Goal: Transaction & Acquisition: Purchase product/service

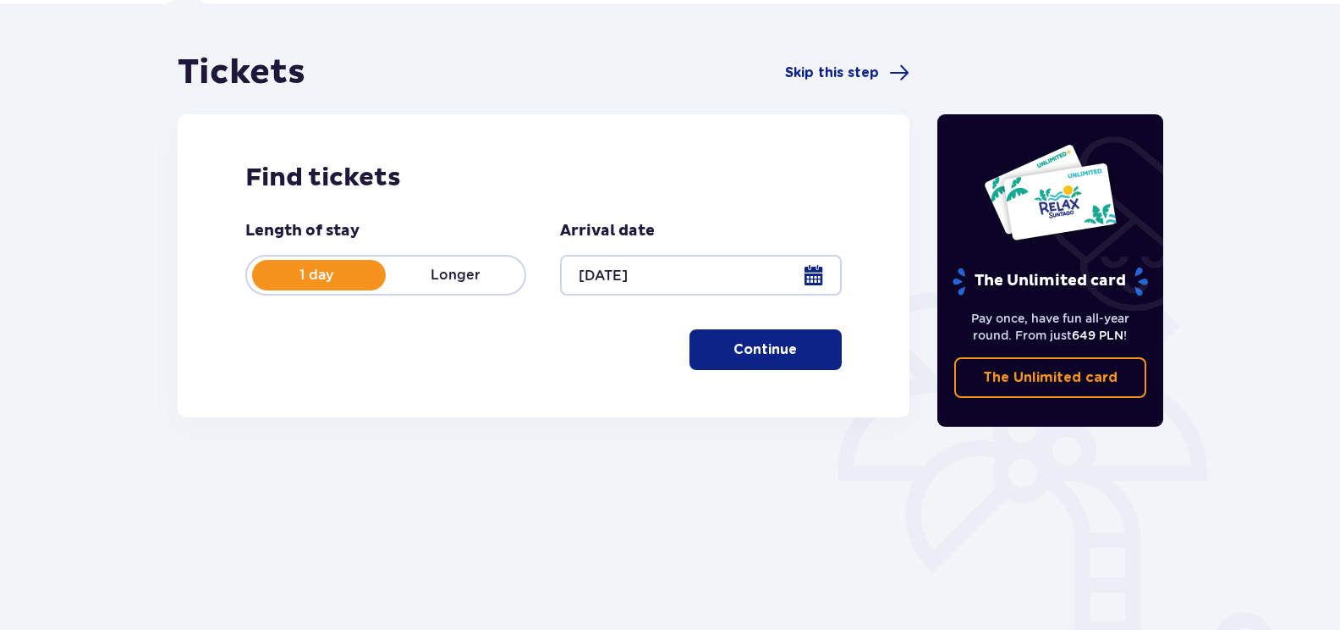
scroll to position [169, 0]
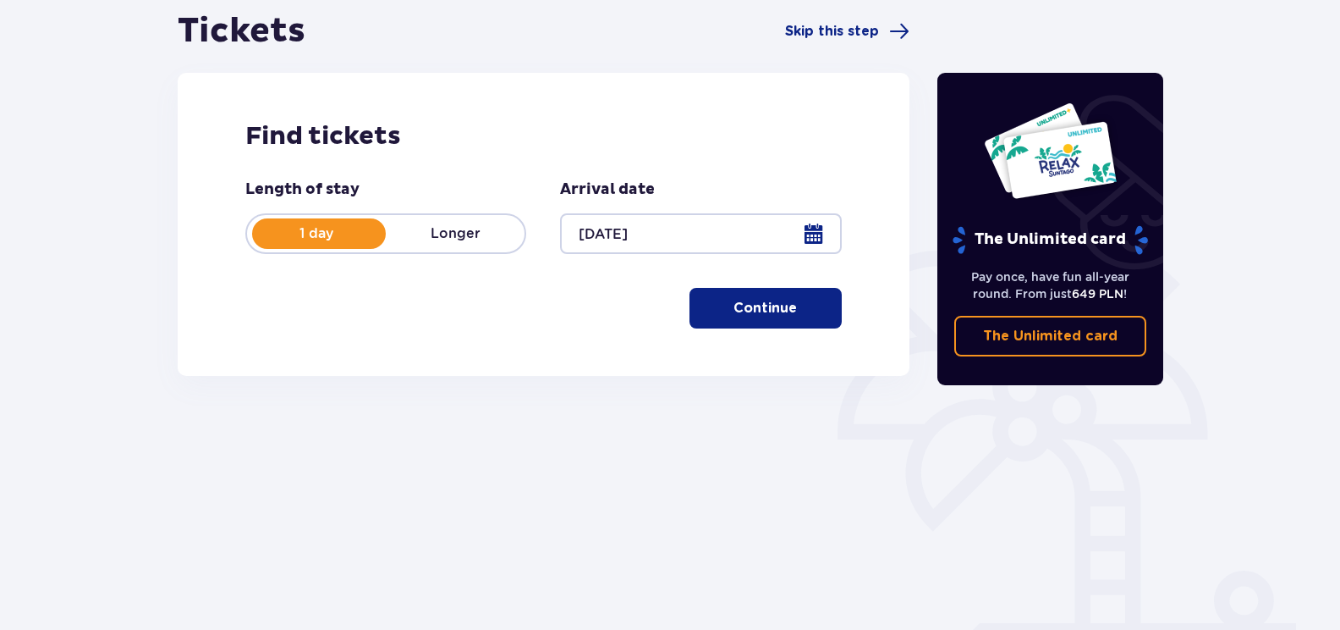
click at [794, 309] on span "button" at bounding box center [800, 308] width 20 height 20
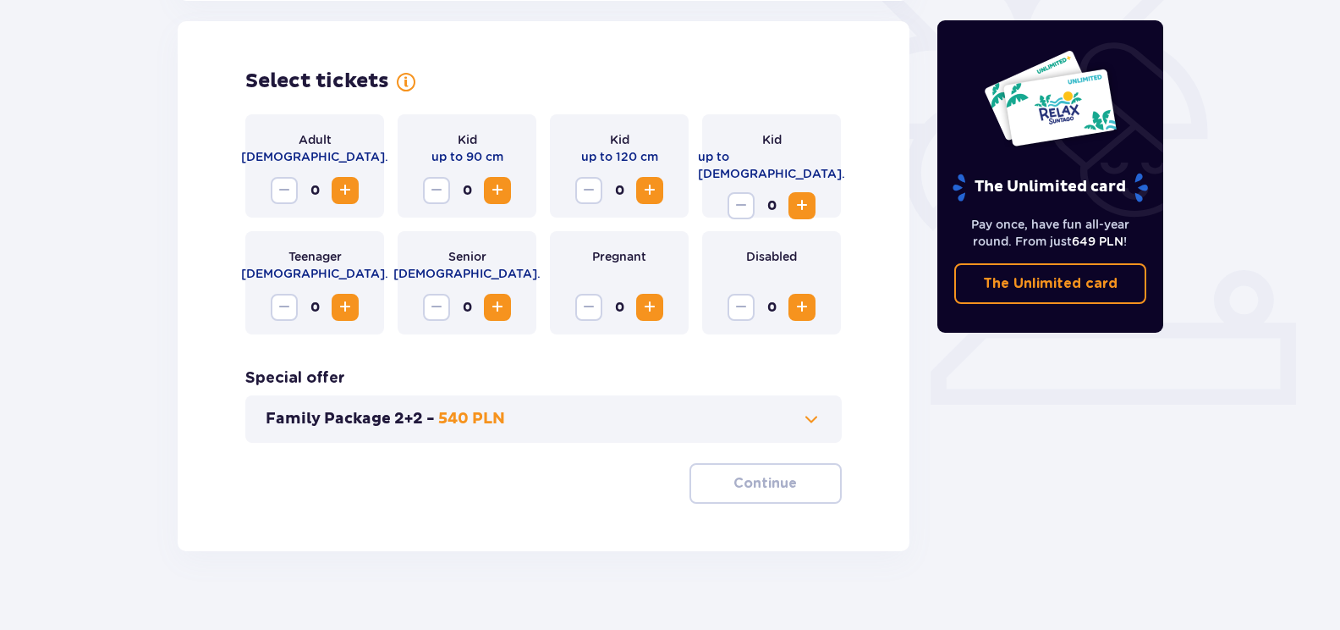
scroll to position [470, 0]
click at [346, 198] on span "Increase" at bounding box center [345, 189] width 20 height 20
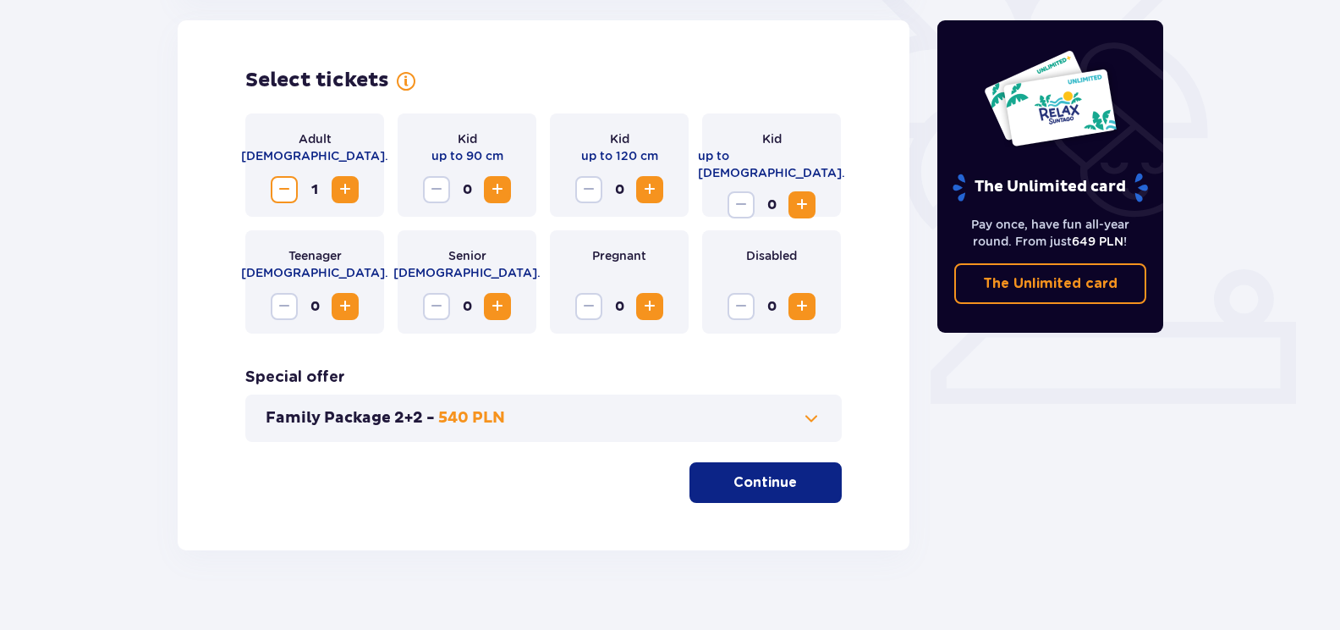
click at [347, 191] on span "Increase" at bounding box center [345, 189] width 20 height 20
click at [658, 189] on span "Increase" at bounding box center [650, 189] width 20 height 20
click at [803, 195] on span "Increase" at bounding box center [802, 205] width 20 height 20
click at [812, 415] on span at bounding box center [811, 418] width 20 height 20
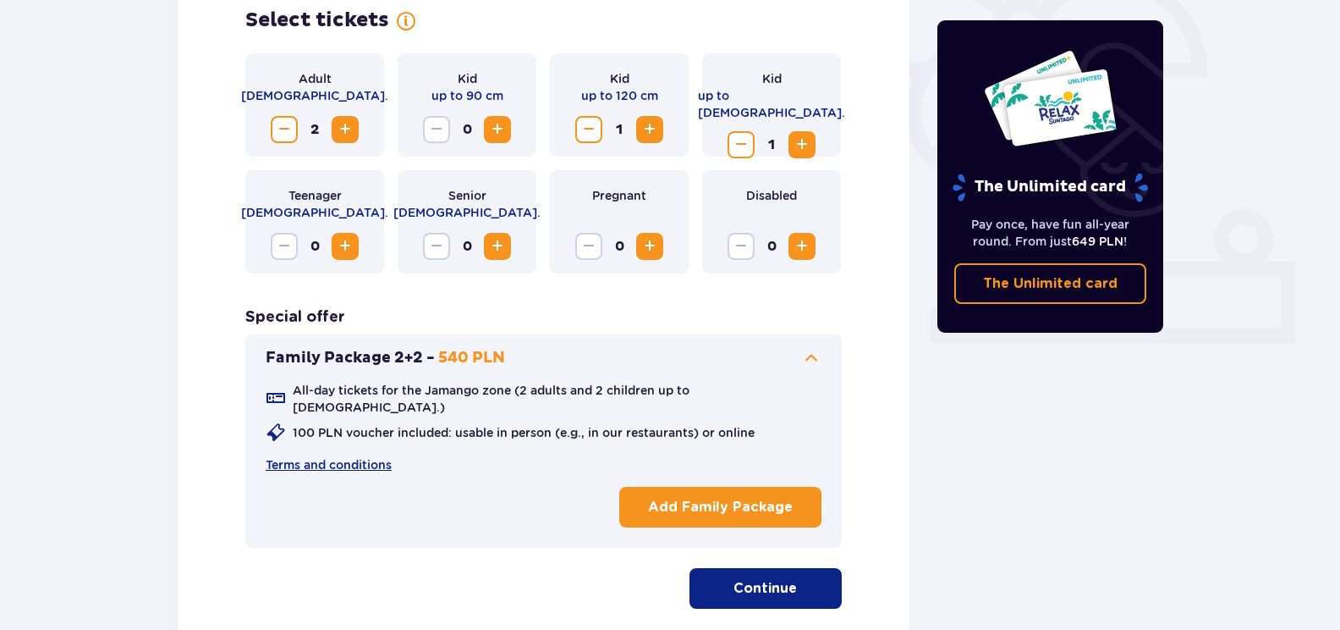
scroll to position [645, 0]
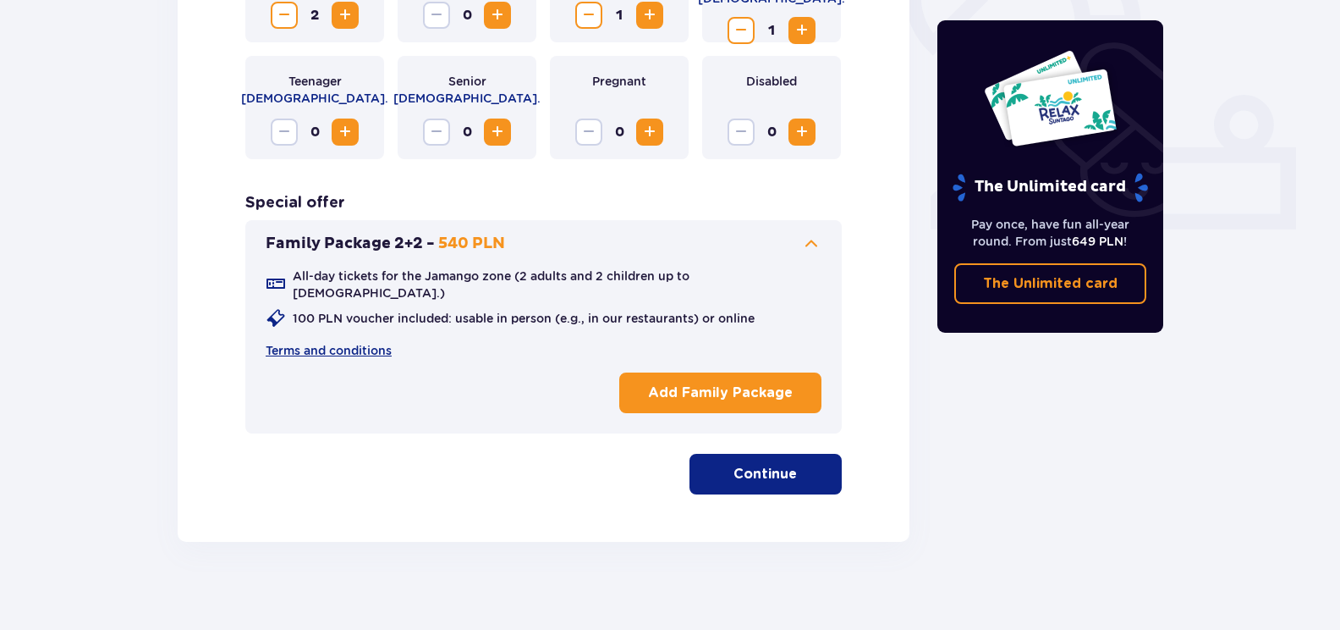
click at [739, 470] on button "Continue" at bounding box center [766, 474] width 152 height 41
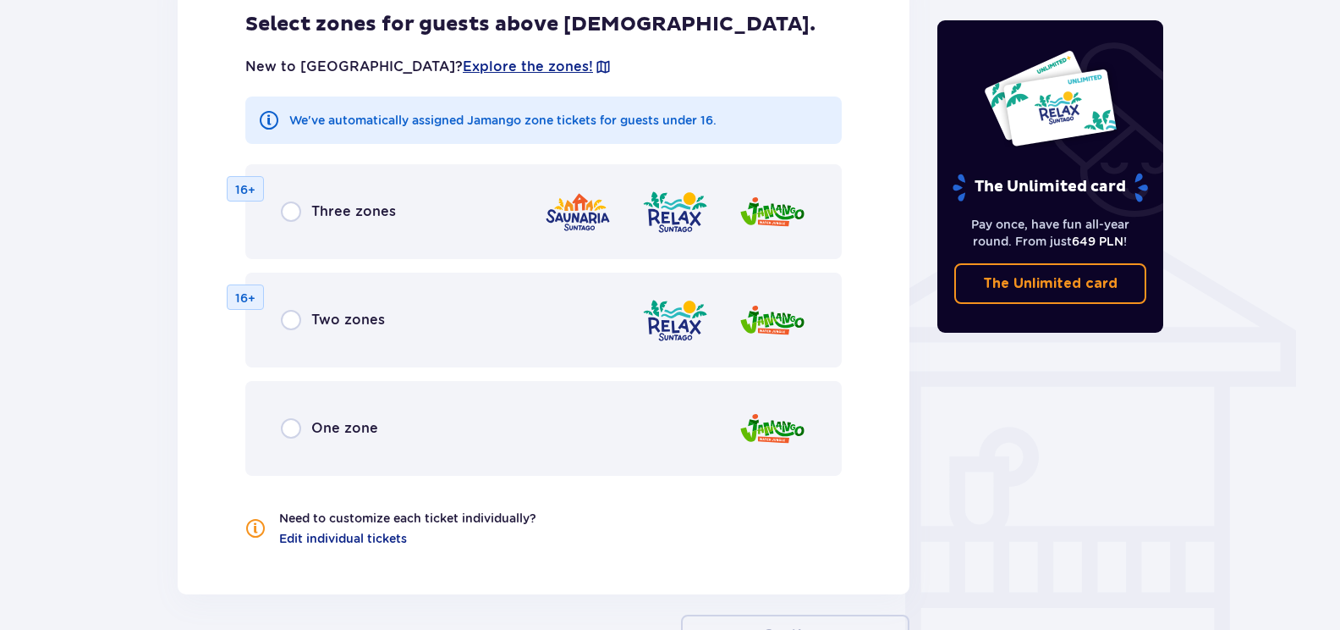
scroll to position [1261, 0]
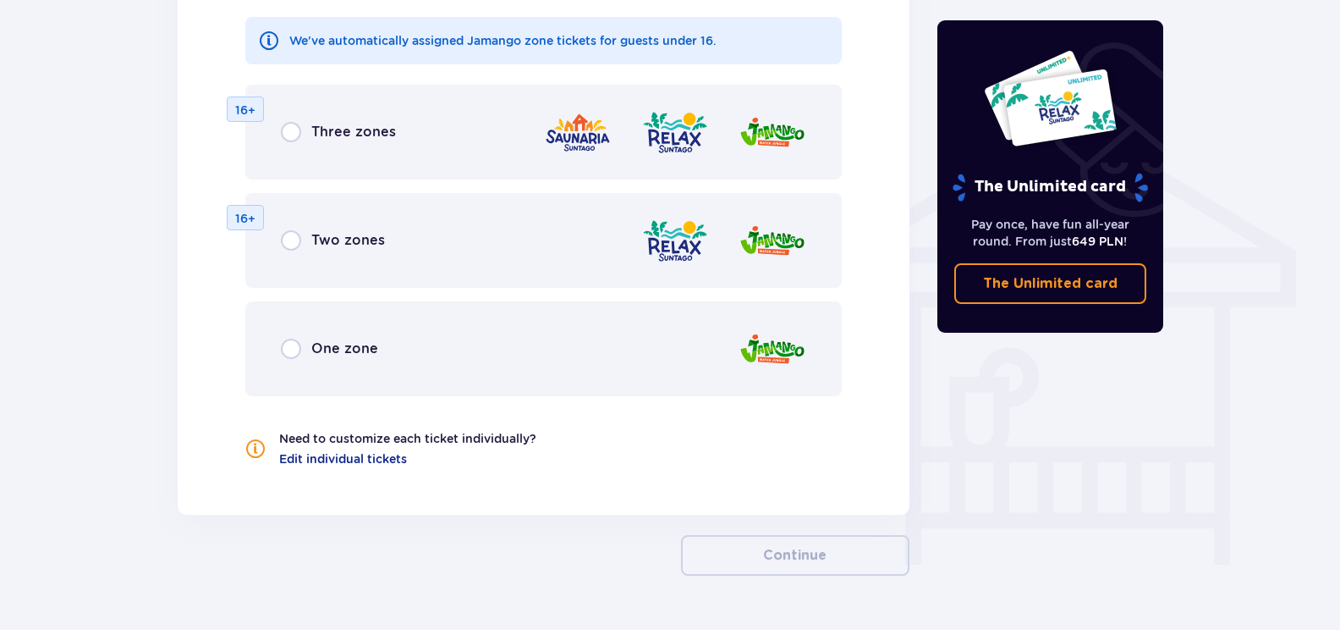
click at [290, 338] on input "radio" at bounding box center [291, 348] width 20 height 20
radio input "true"
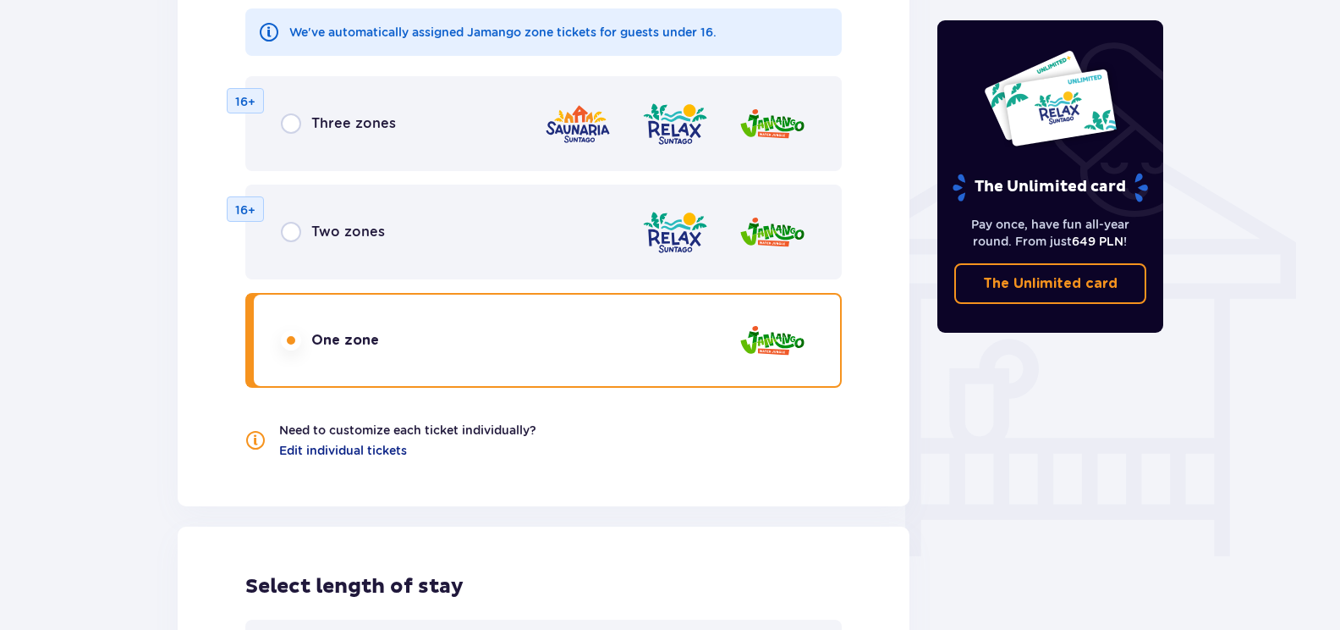
scroll to position [1234, 0]
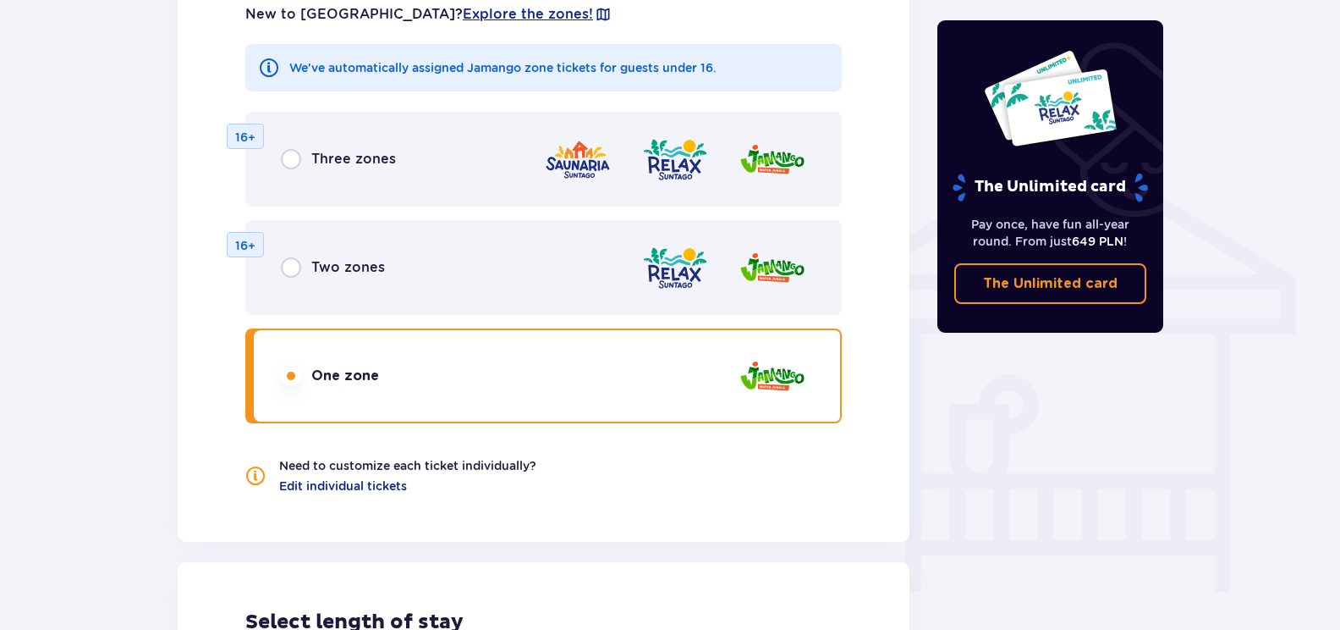
click at [297, 257] on input "radio" at bounding box center [291, 267] width 20 height 20
radio input "true"
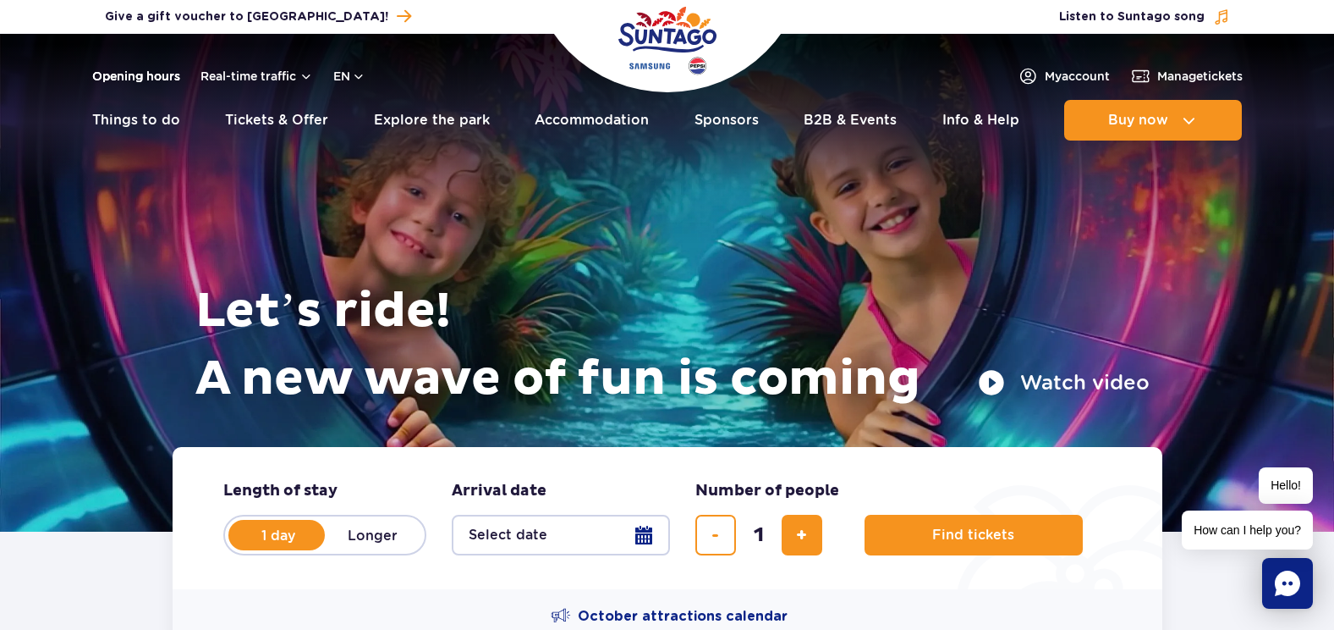
click at [136, 74] on link "Opening hours" at bounding box center [136, 76] width 88 height 17
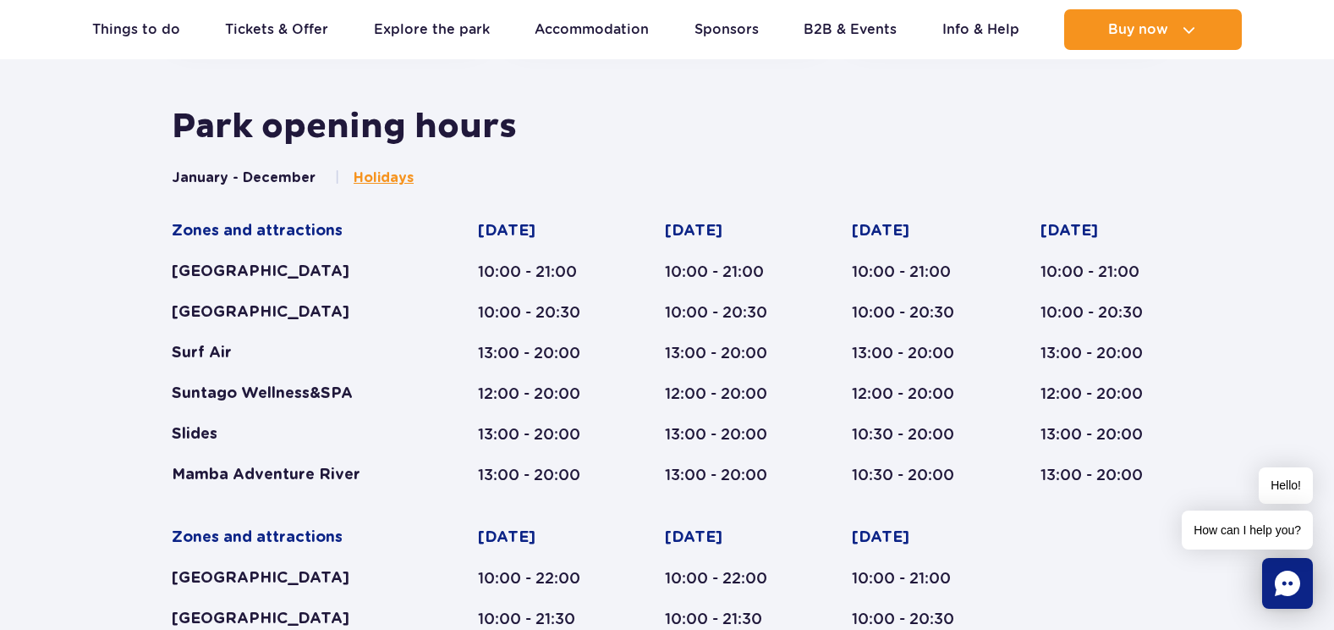
click at [369, 181] on span "Holidays" at bounding box center [384, 177] width 60 height 19
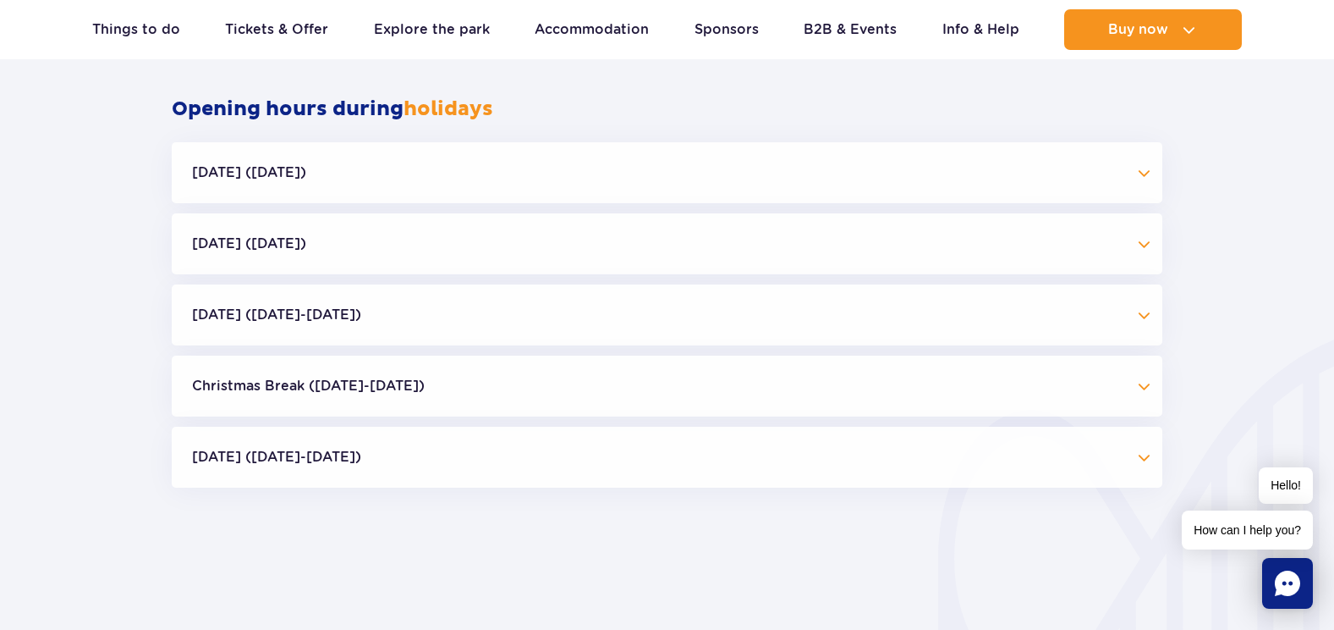
scroll to position [1619, 0]
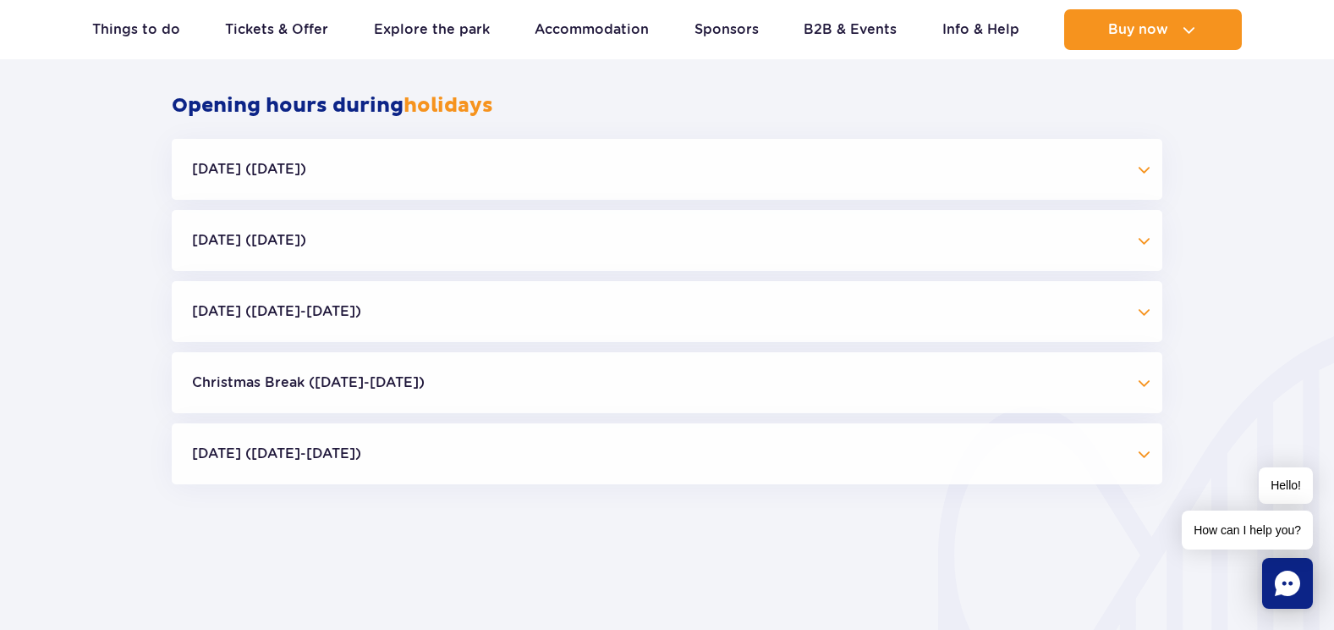
click at [298, 172] on button "Halloween (31.10.25)" at bounding box center [667, 169] width 991 height 61
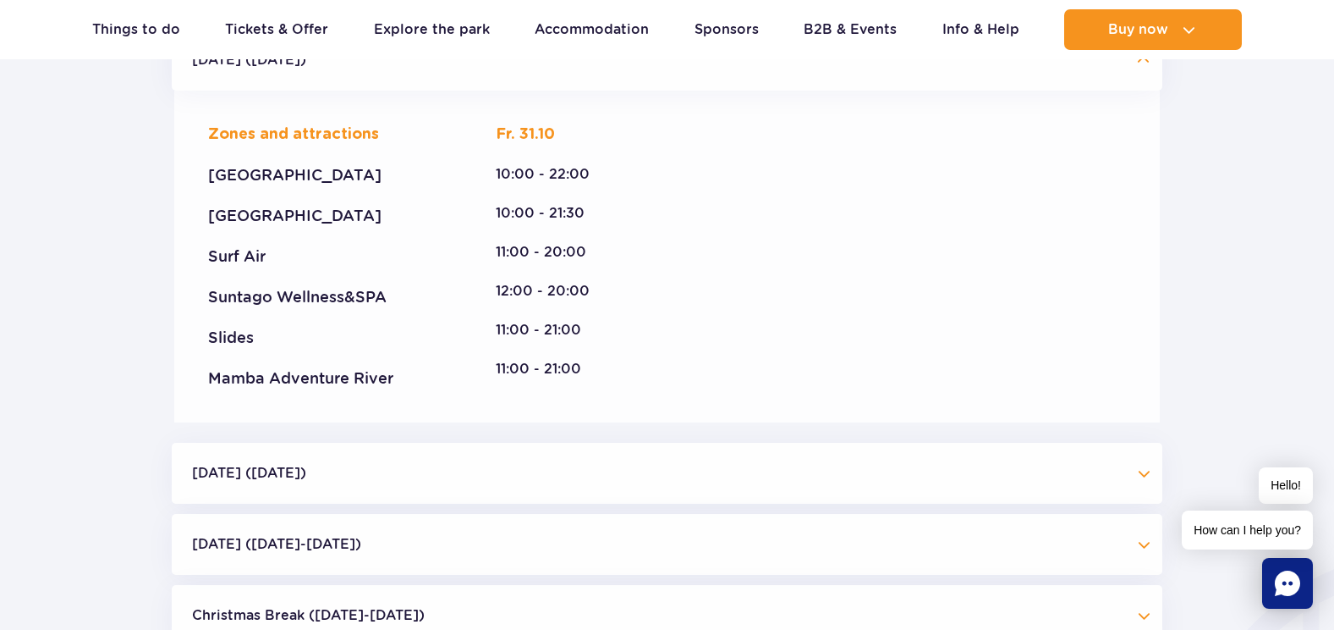
scroll to position [1789, 0]
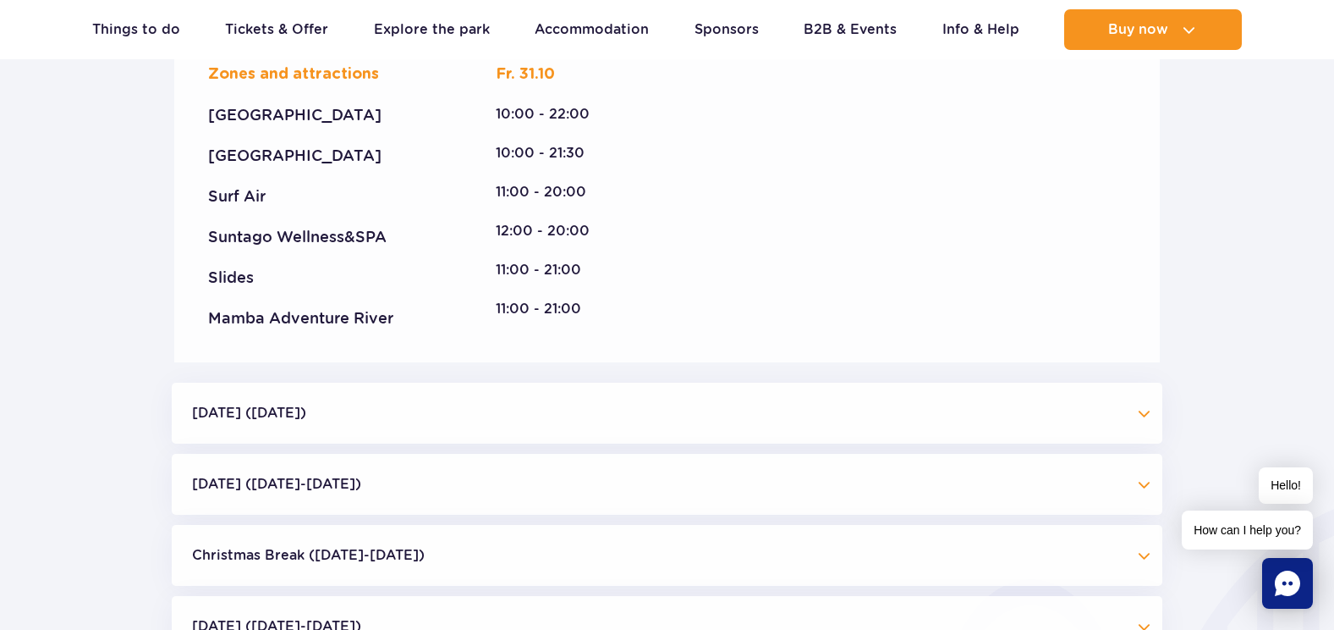
click at [357, 413] on button "All Saints' Day (01.11.25)" at bounding box center [667, 412] width 991 height 61
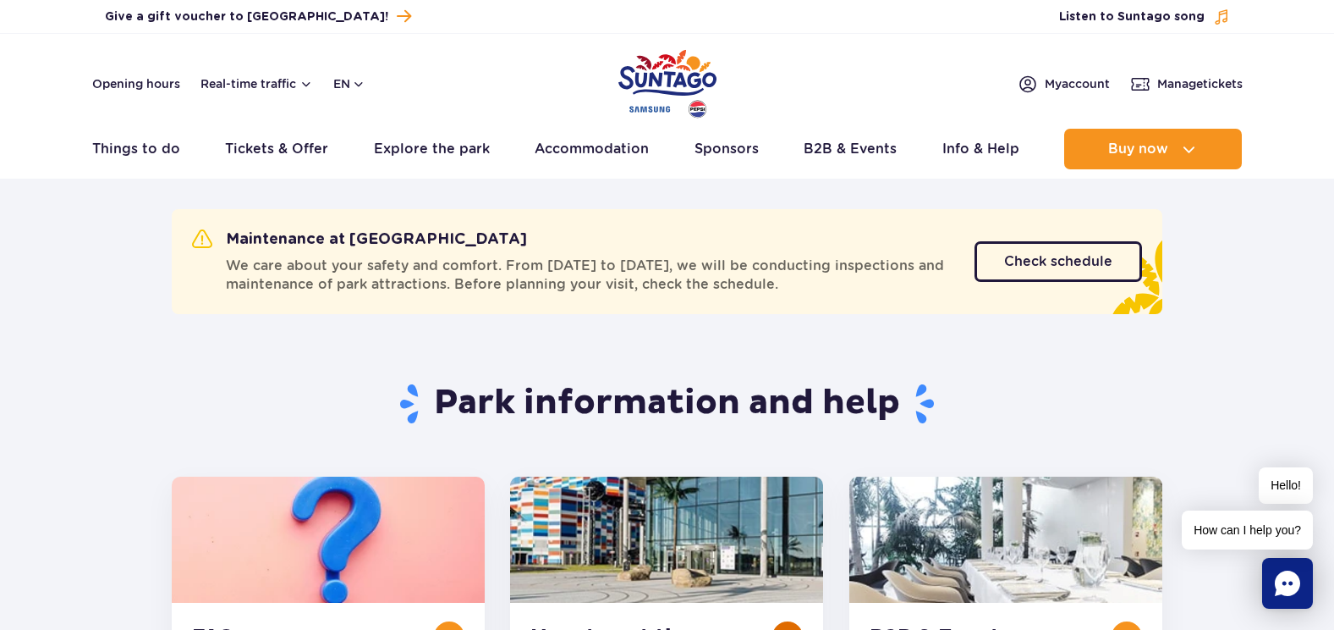
scroll to position [0, 0]
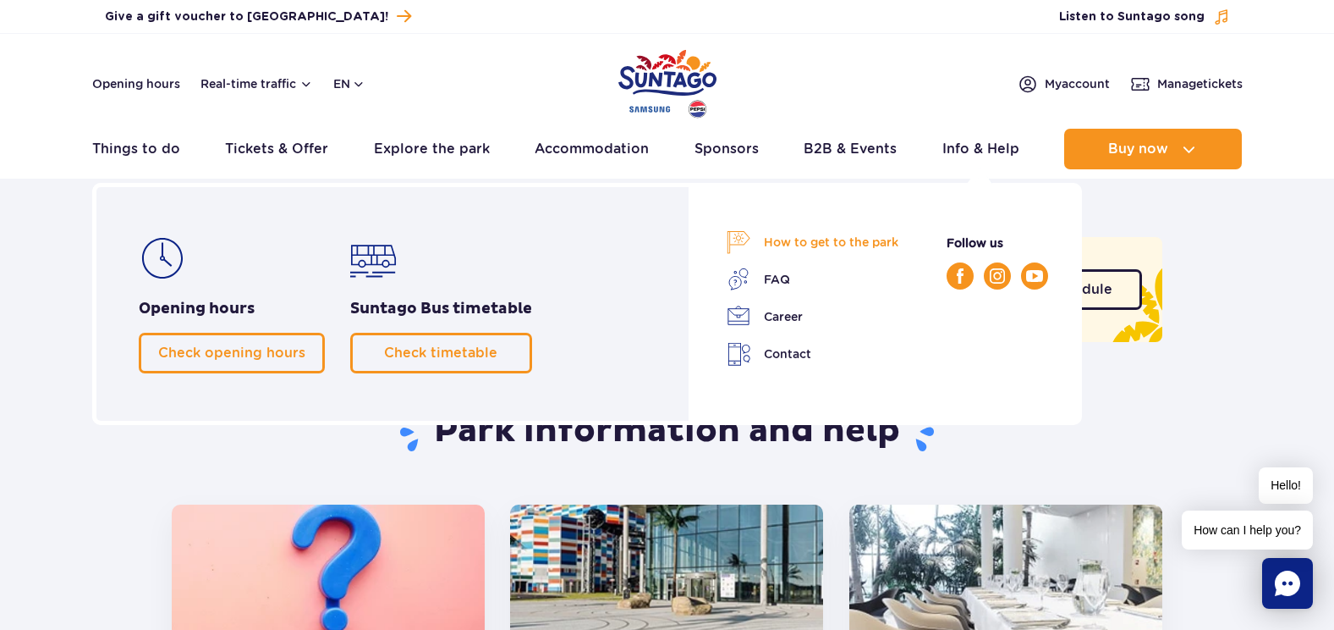
click at [800, 245] on link "How to get to the park" at bounding box center [813, 242] width 172 height 24
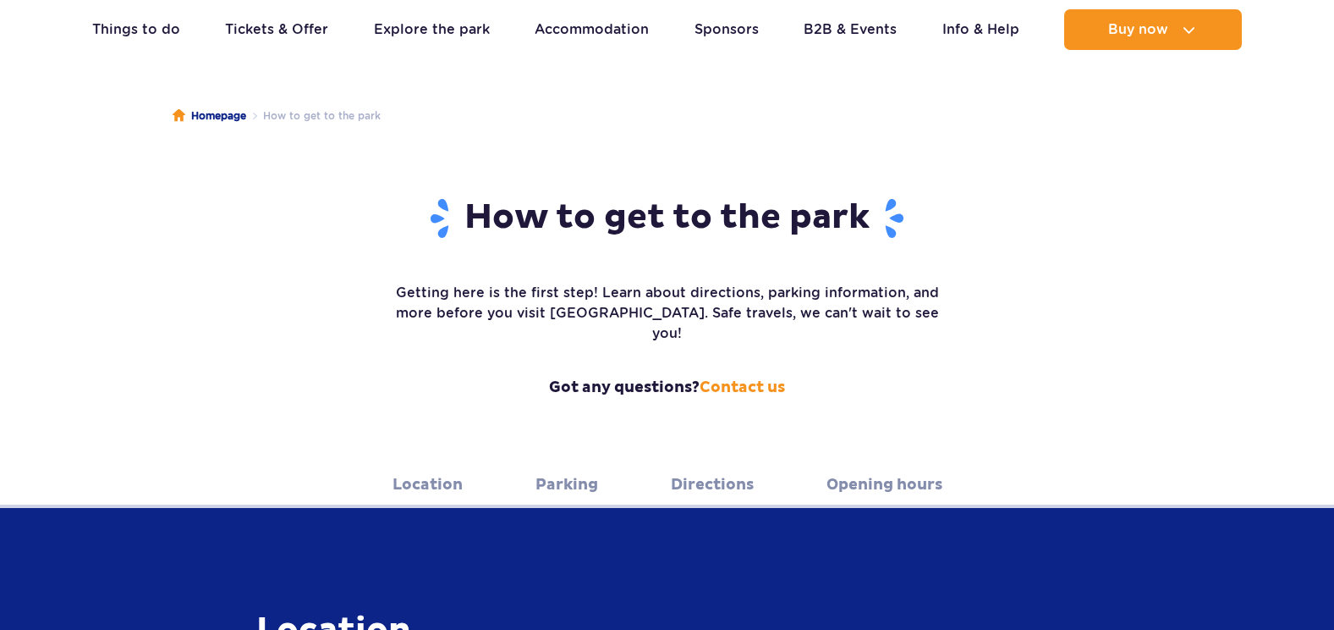
scroll to position [254, 0]
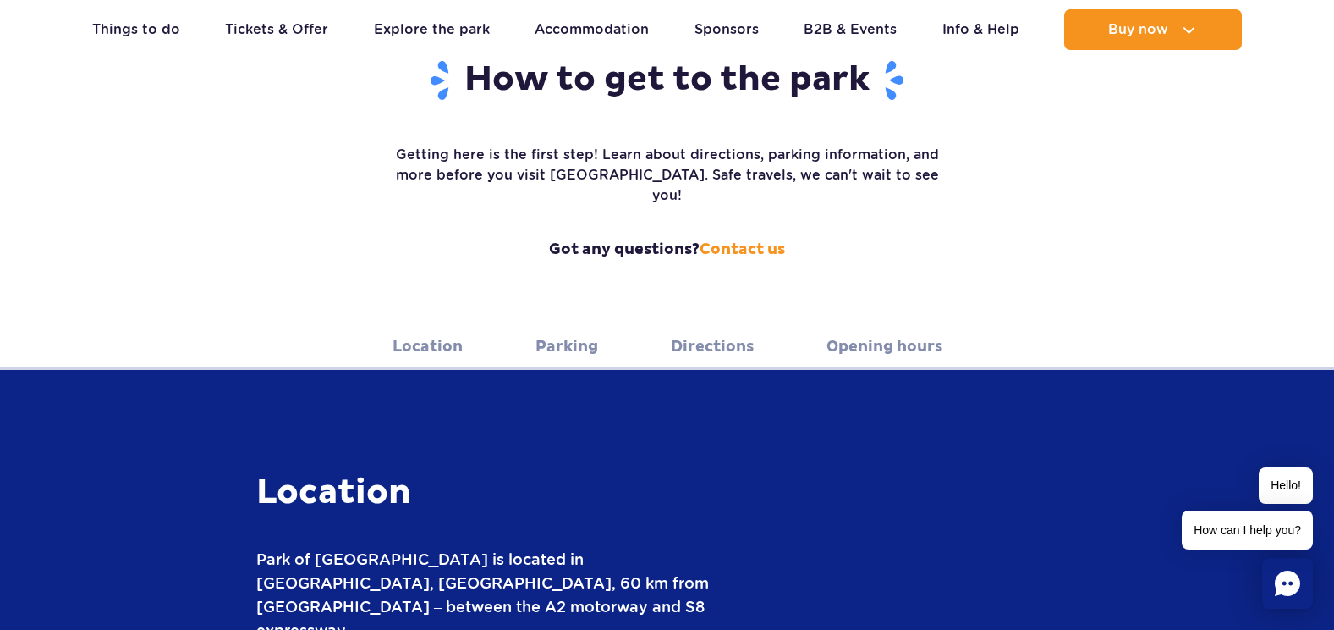
click at [739, 325] on link "Directions" at bounding box center [712, 346] width 83 height 47
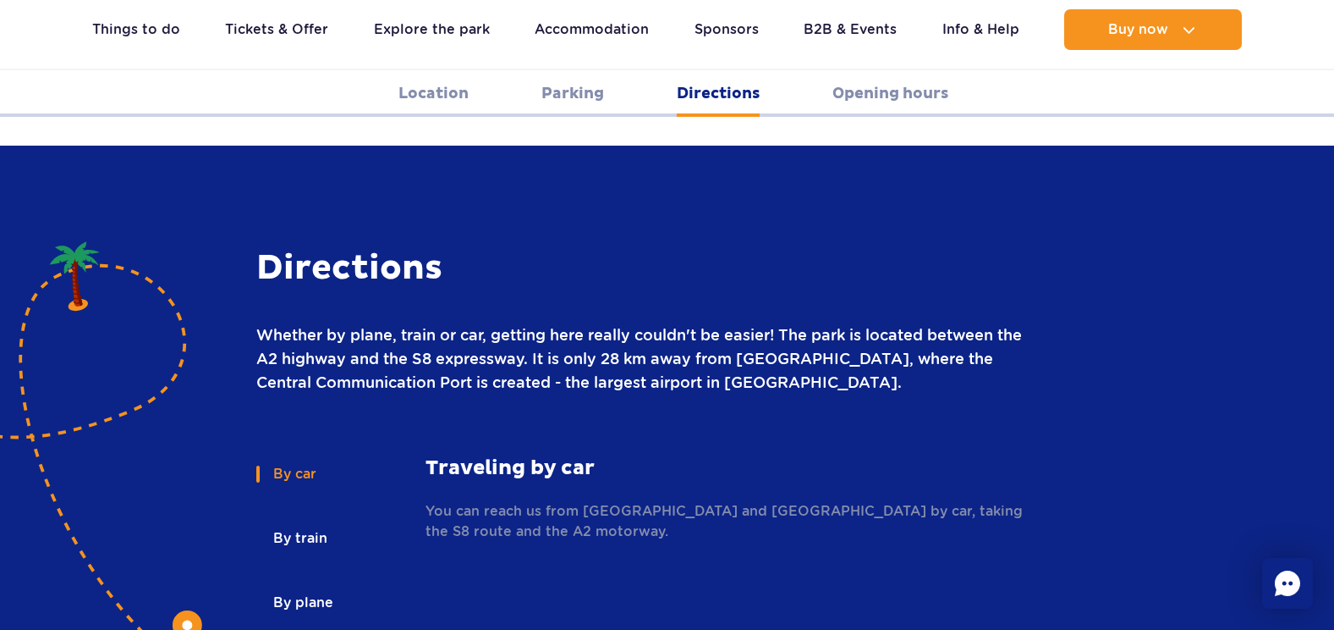
scroll to position [2208, 0]
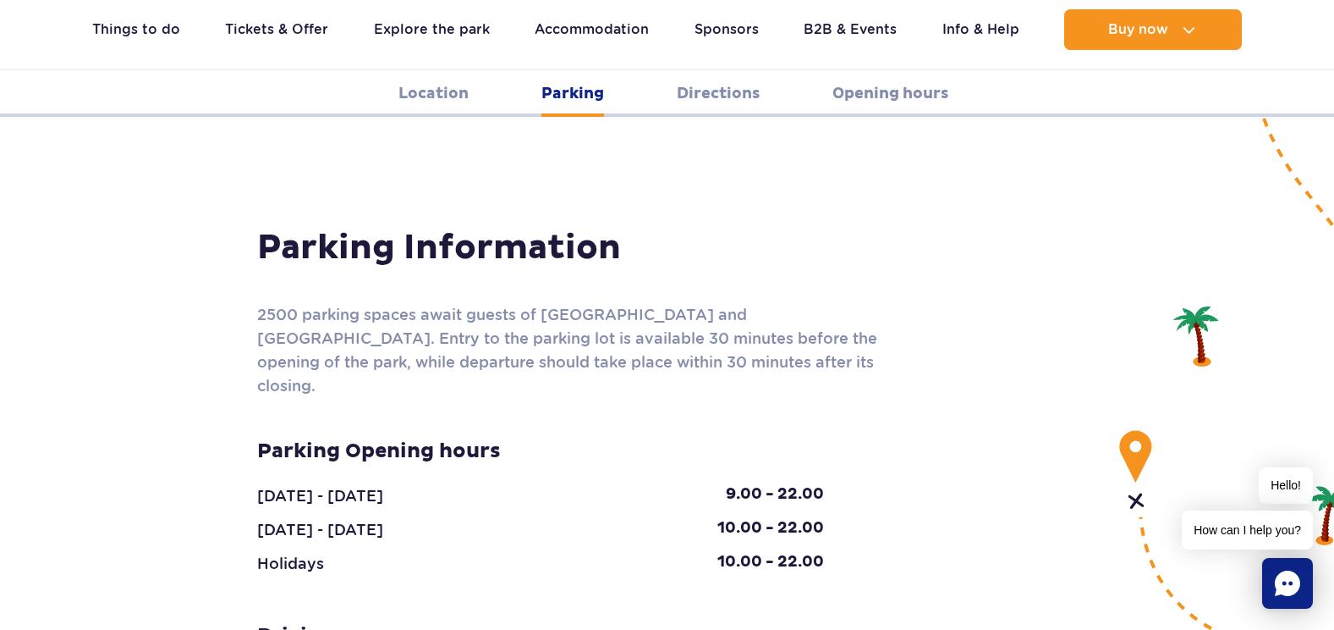
scroll to position [1447, 0]
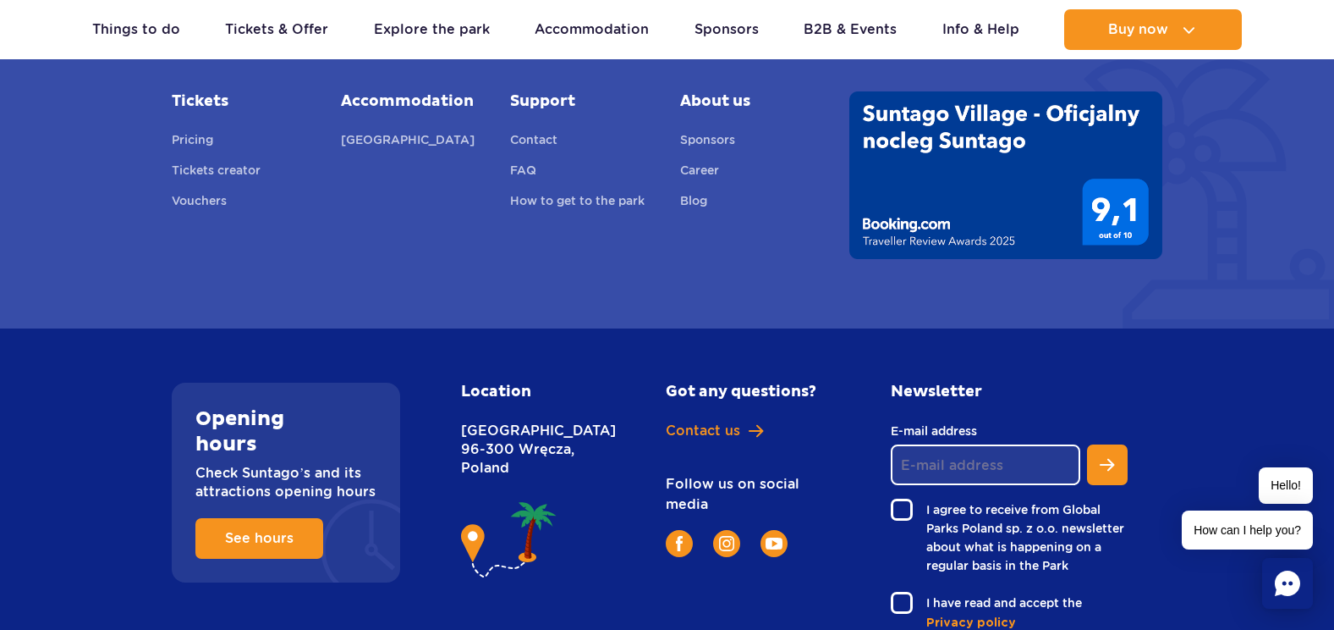
scroll to position [4673, 0]
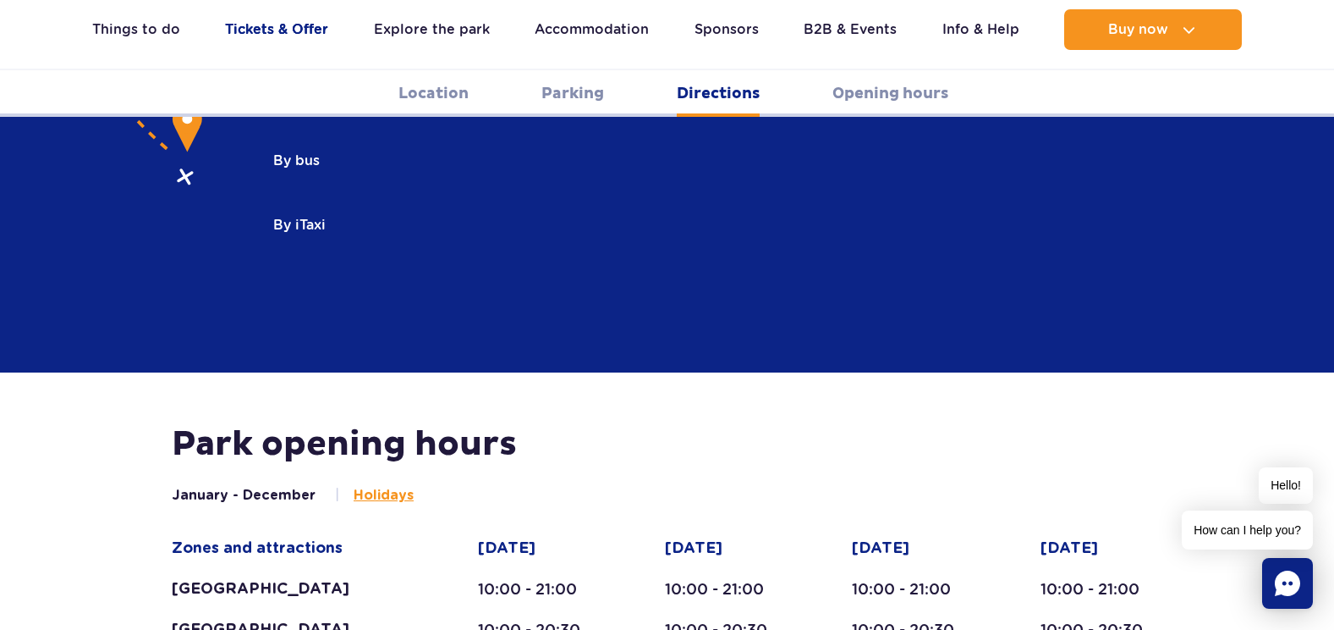
scroll to position [2690, 0]
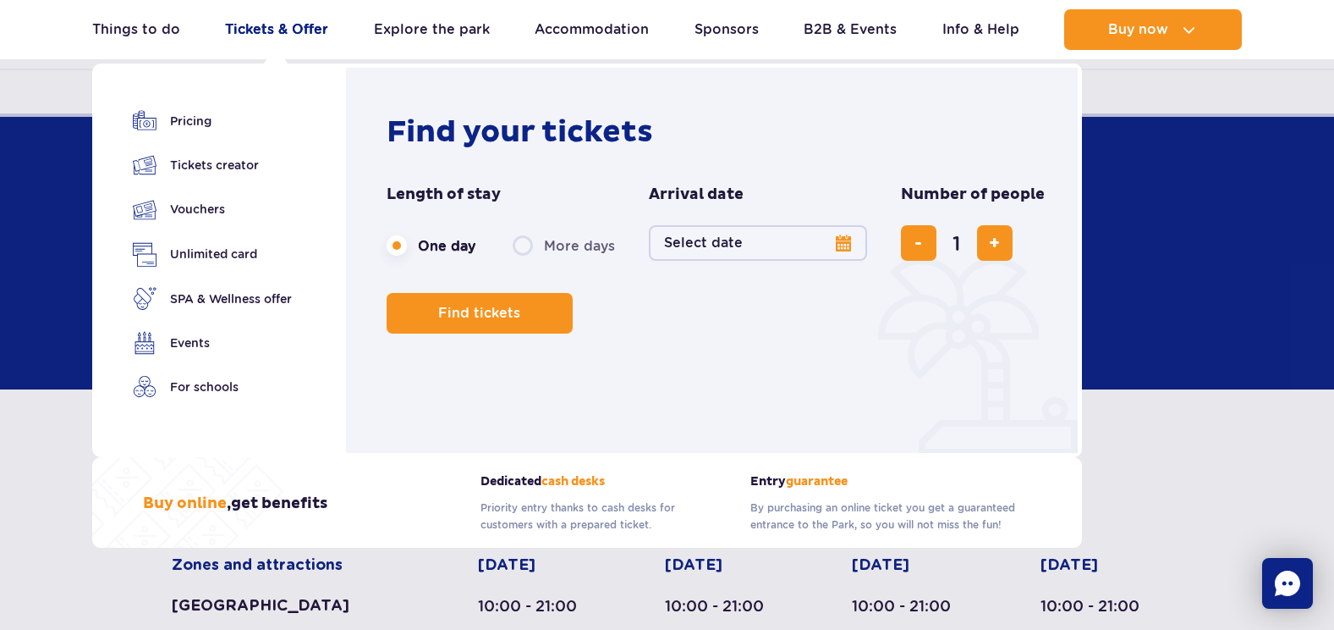
click at [262, 29] on link "Tickets & Offer" at bounding box center [276, 29] width 103 height 41
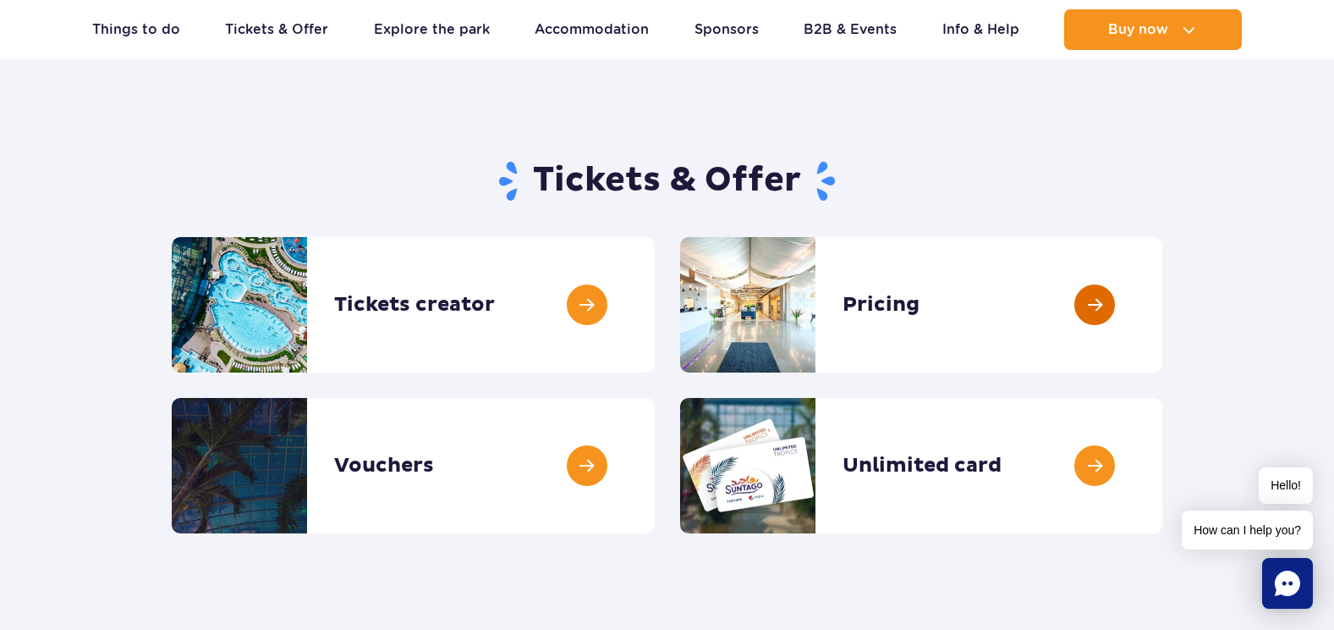
click at [1163, 306] on link at bounding box center [1163, 304] width 0 height 135
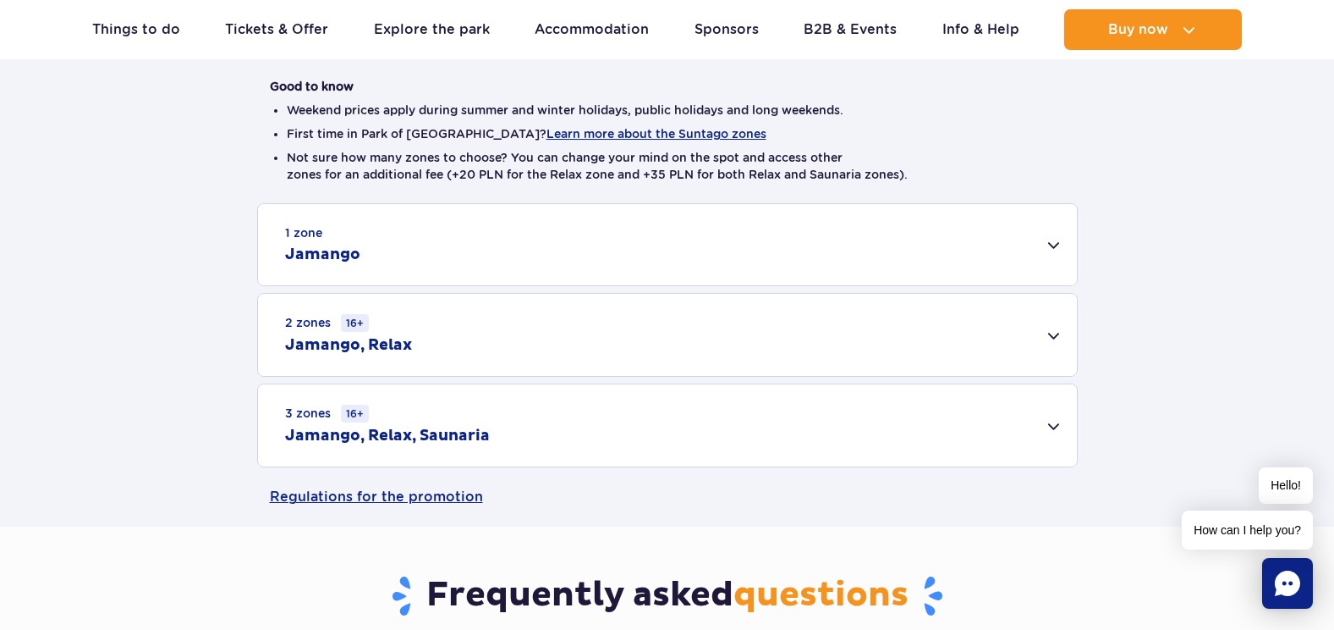
click at [999, 336] on div "2 zones 16+ [GEOGRAPHIC_DATA], Relax" at bounding box center [667, 335] width 819 height 82
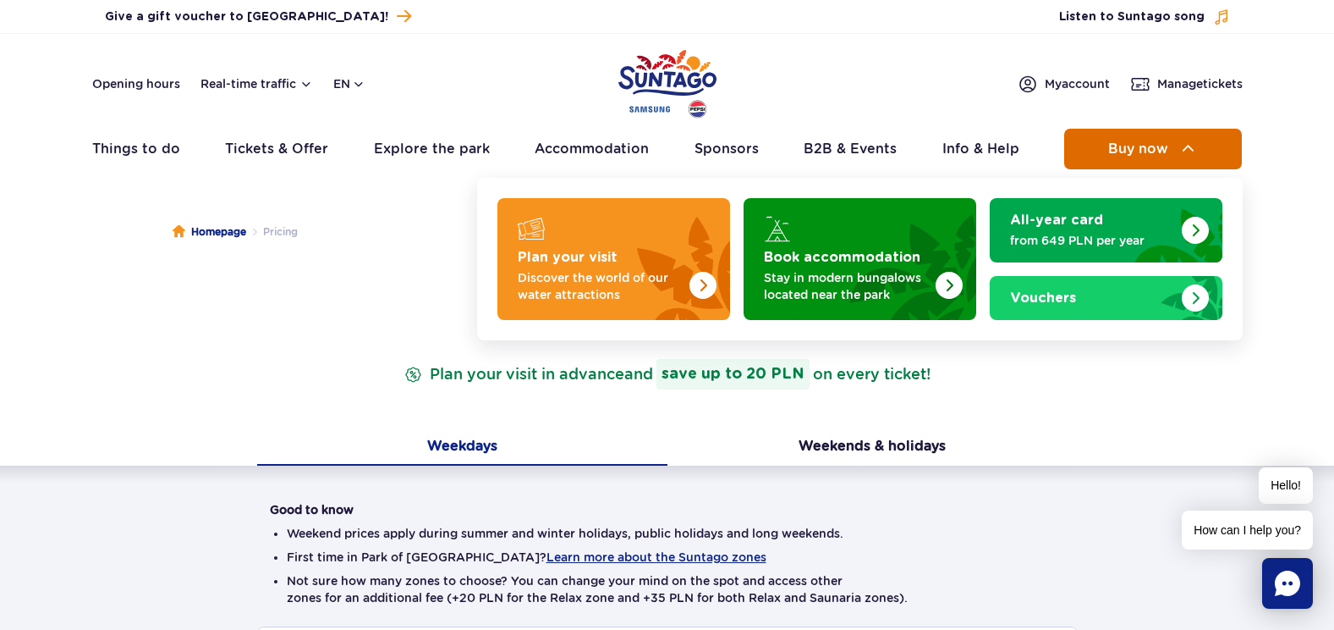
click at [1157, 151] on span "Buy now" at bounding box center [1138, 148] width 60 height 15
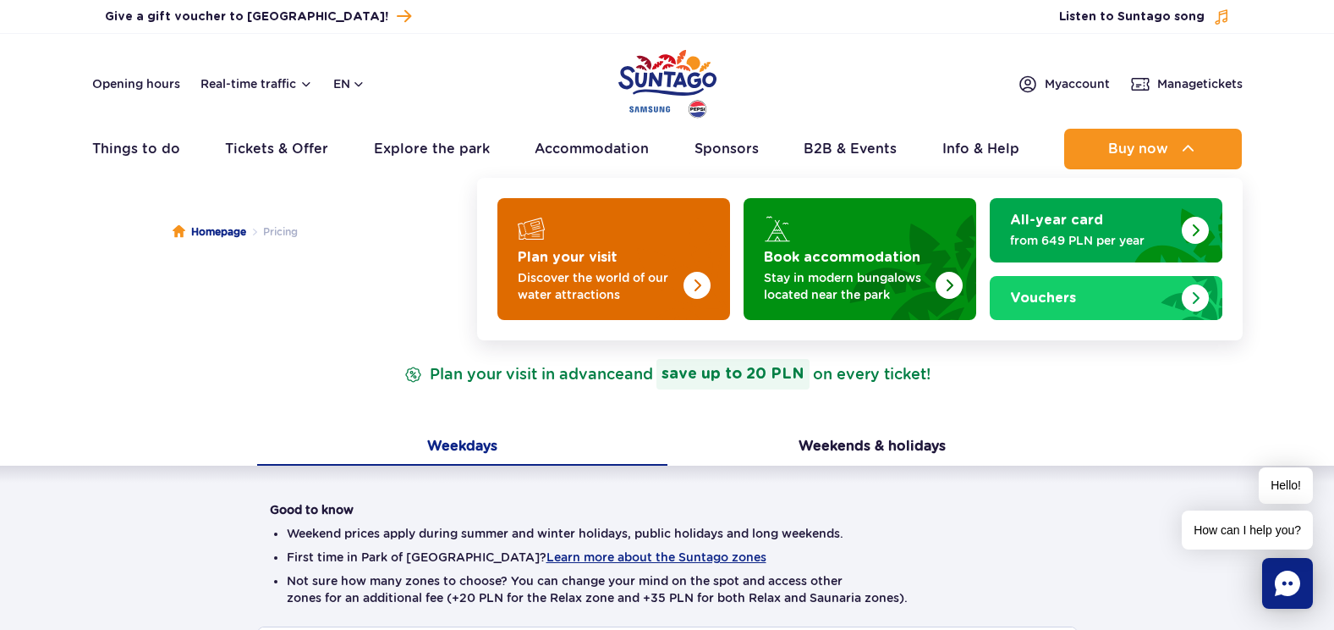
click at [580, 261] on strong "Plan your visit" at bounding box center [568, 257] width 100 height 14
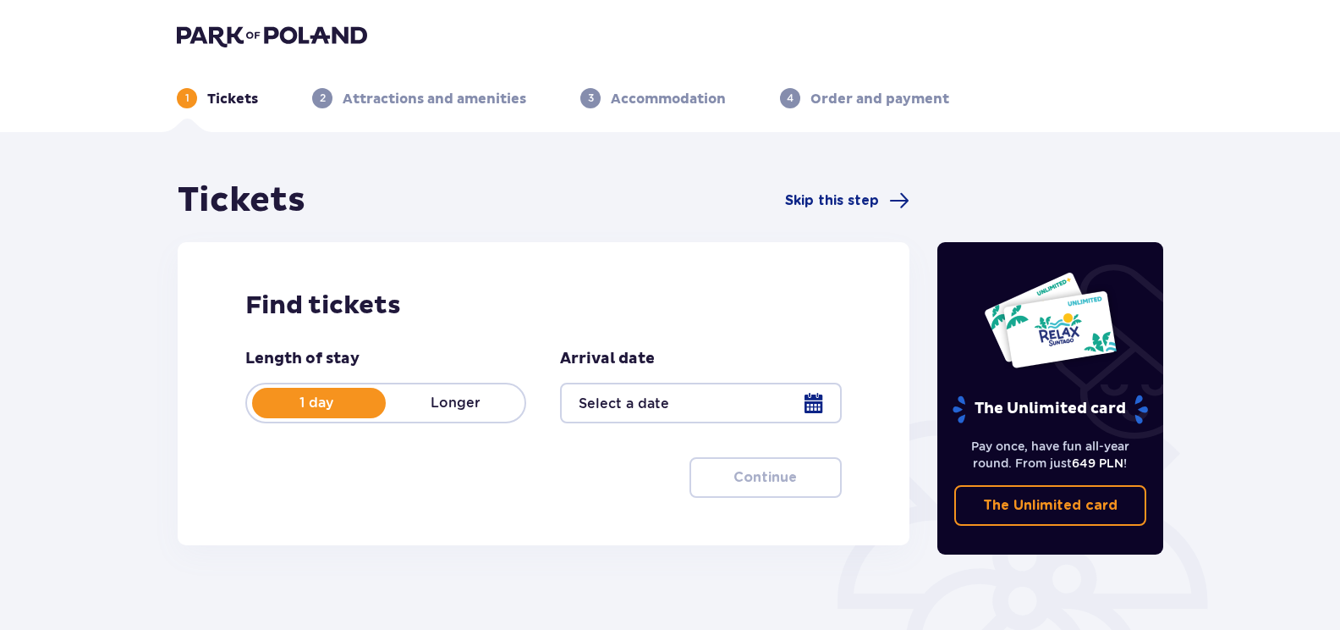
click at [803, 407] on div at bounding box center [700, 402] width 281 height 41
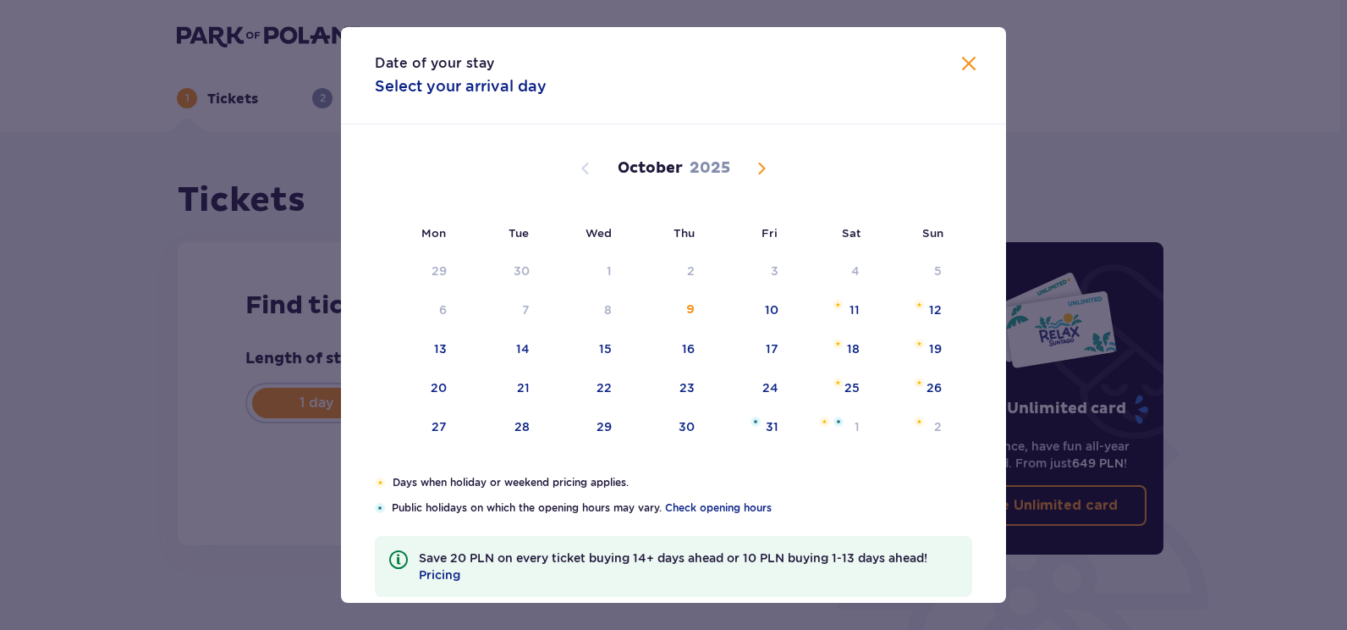
click at [761, 170] on span "Next month" at bounding box center [761, 168] width 20 height 20
click at [439, 311] on div "3" at bounding box center [443, 309] width 8 height 17
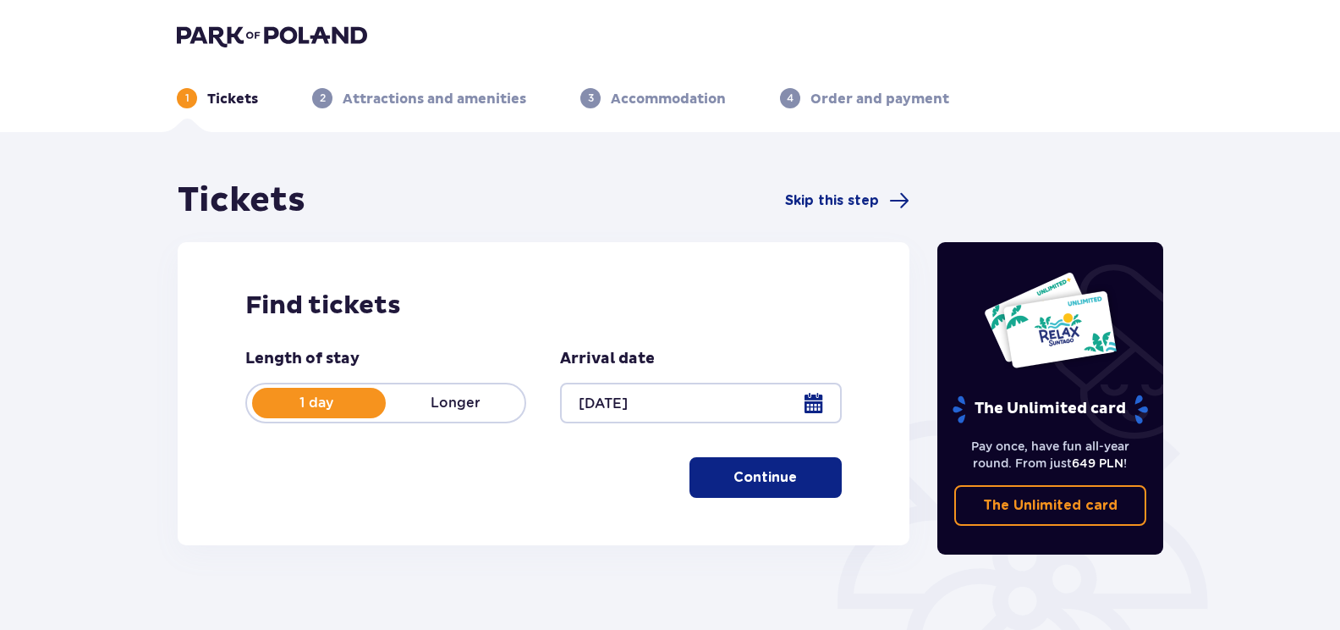
click at [814, 402] on div at bounding box center [700, 402] width 281 height 41
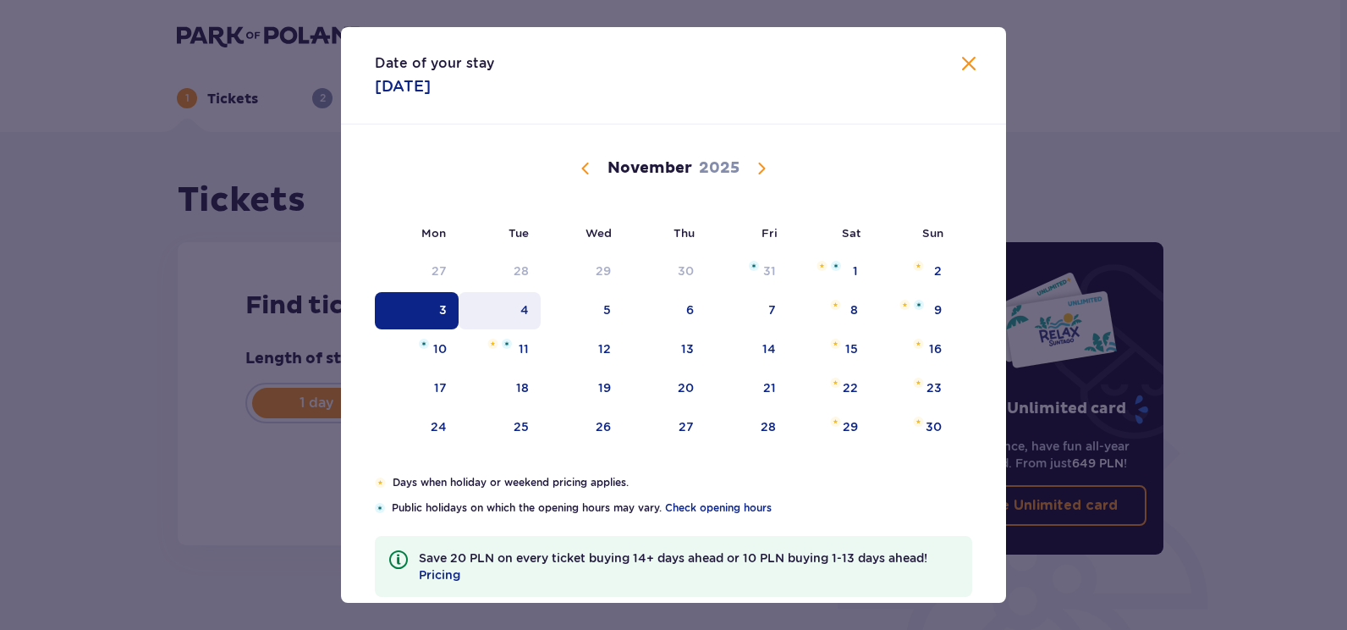
click at [529, 311] on div "4" at bounding box center [500, 310] width 82 height 37
type input "[DATE]"
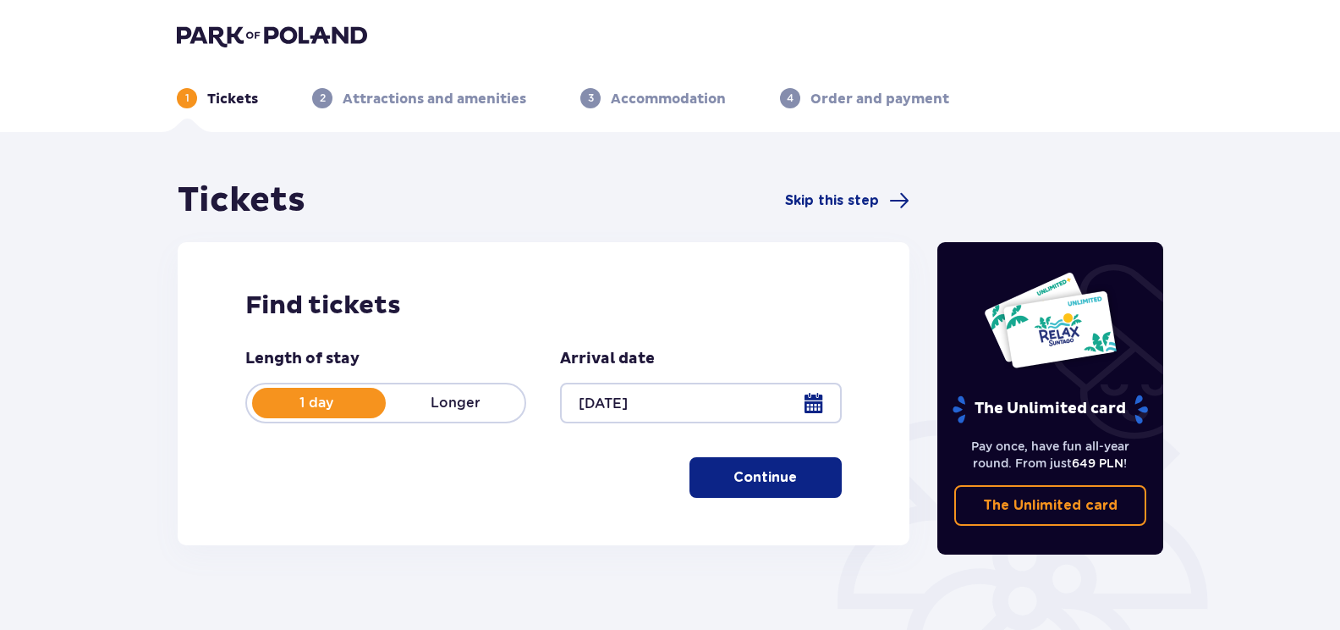
click at [790, 476] on span "button" at bounding box center [800, 477] width 20 height 20
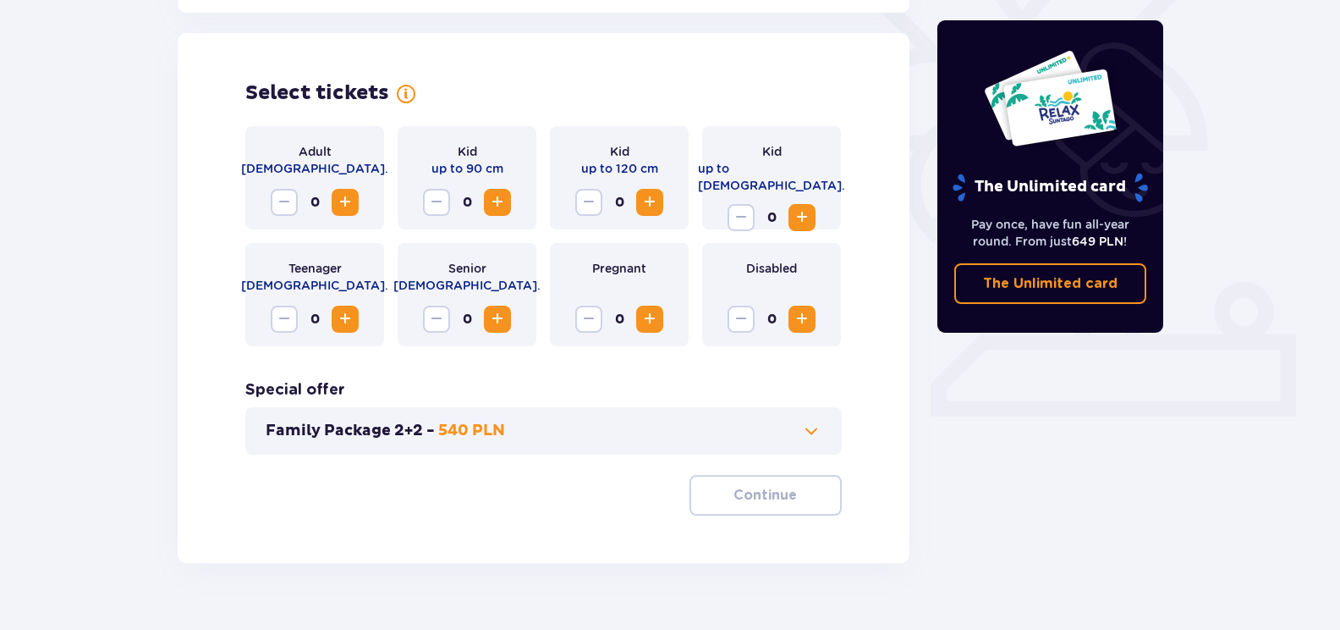
scroll to position [470, 0]
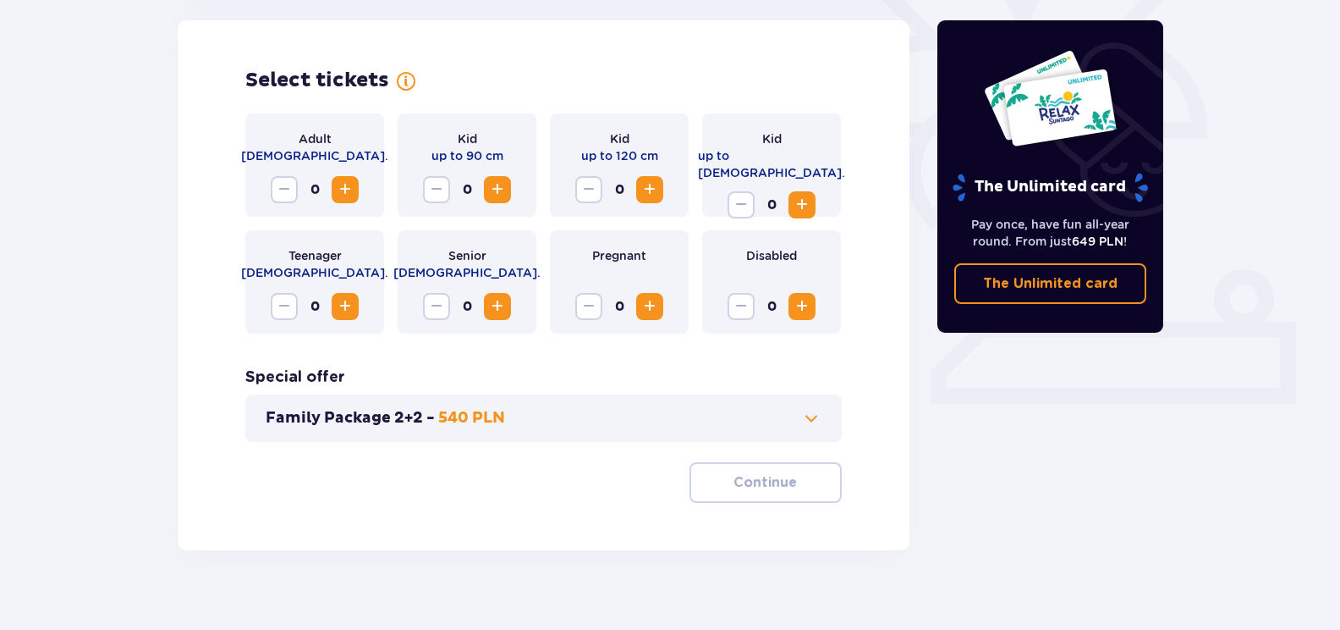
click at [338, 196] on span "Increase" at bounding box center [345, 189] width 20 height 20
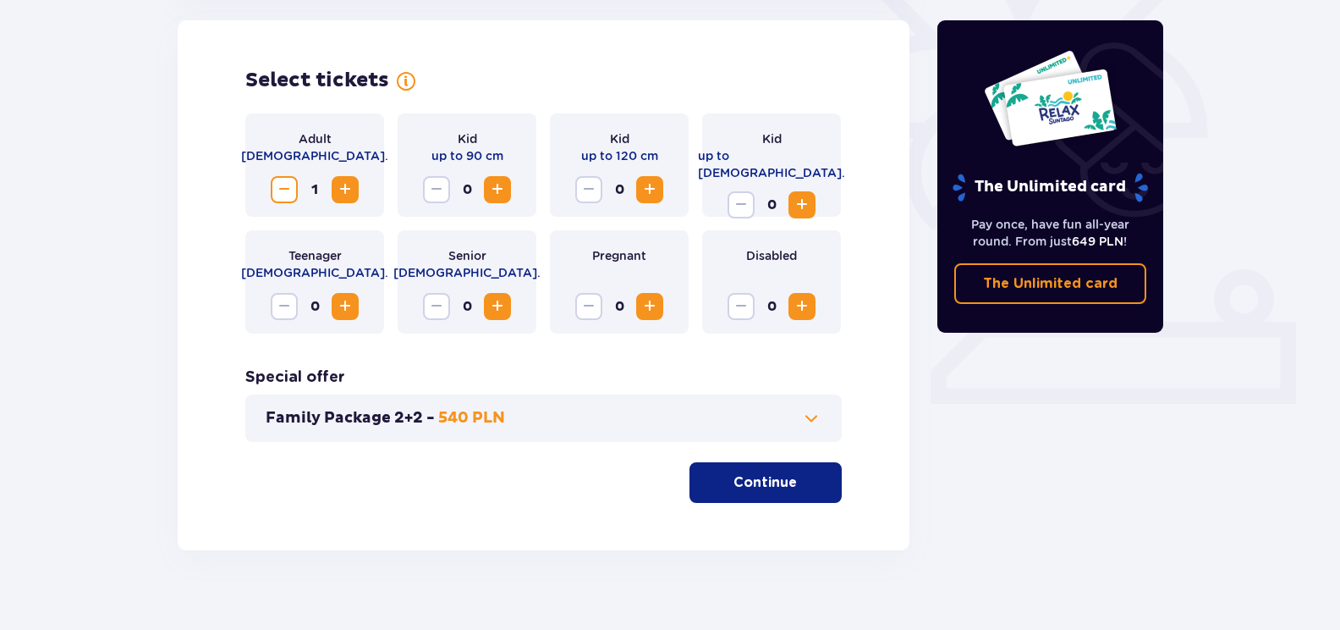
click at [338, 196] on span "Increase" at bounding box center [345, 189] width 20 height 20
click at [657, 195] on span "Increase" at bounding box center [650, 189] width 20 height 20
click at [802, 195] on span "Increase" at bounding box center [802, 205] width 20 height 20
click at [745, 483] on p "Continue" at bounding box center [765, 482] width 63 height 19
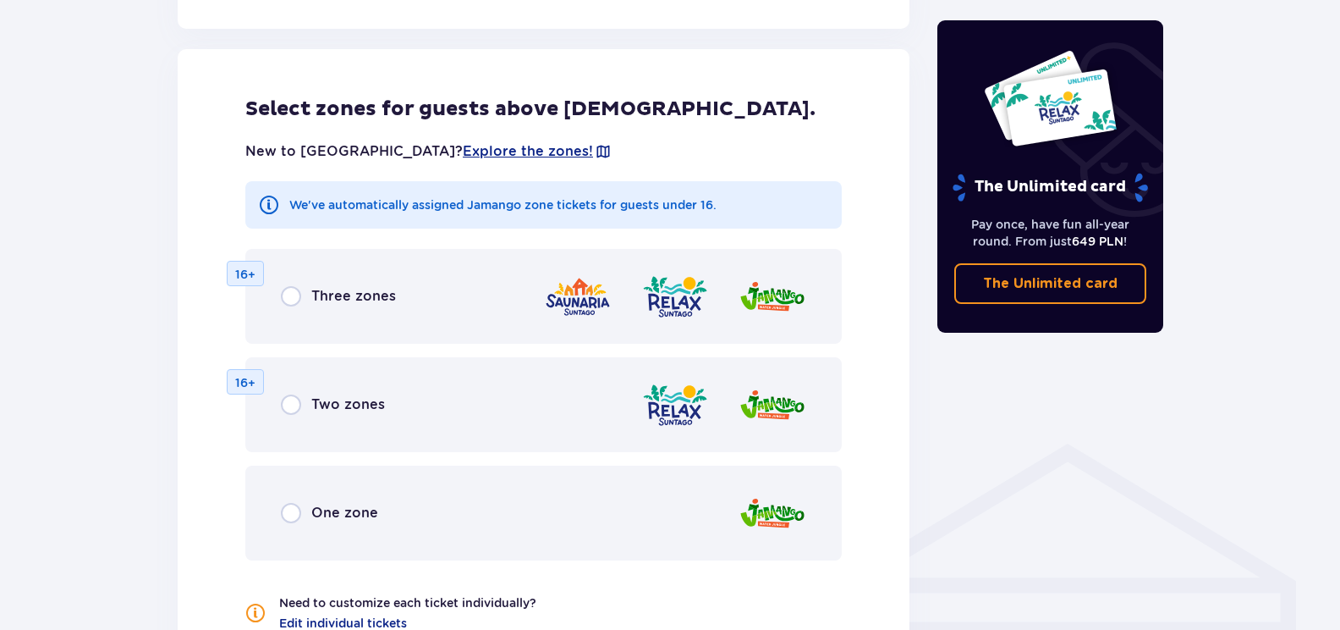
scroll to position [939, 0]
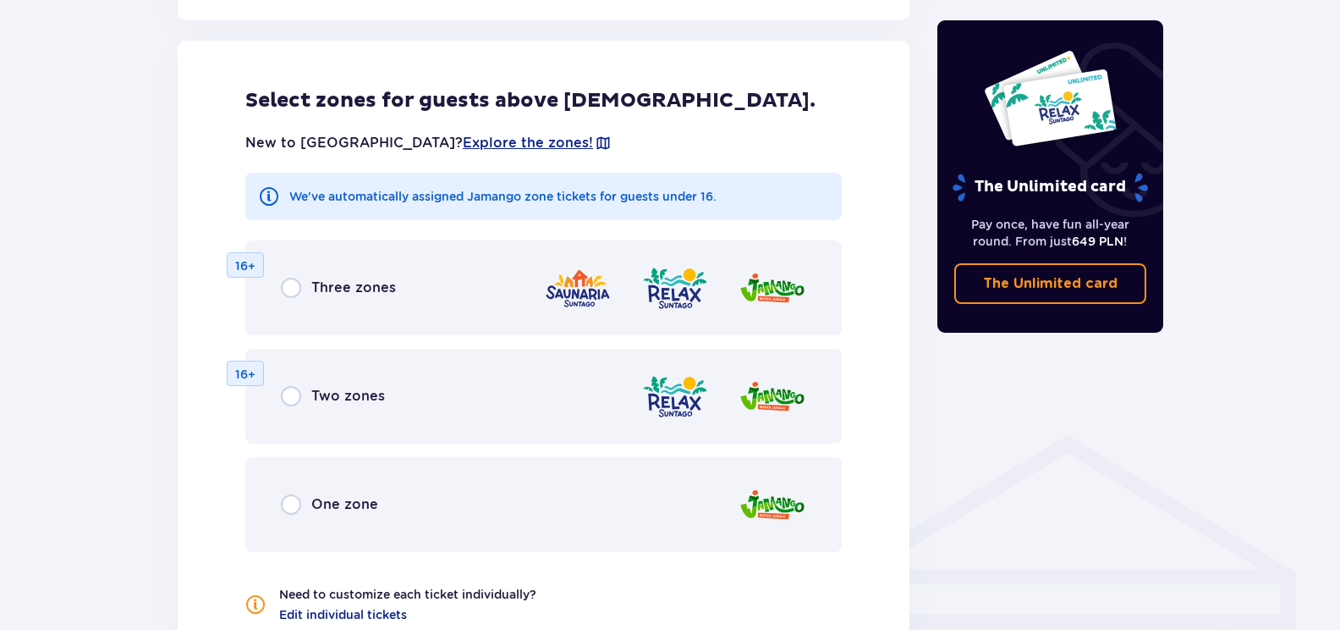
click at [289, 395] on input "radio" at bounding box center [291, 396] width 20 height 20
radio input "true"
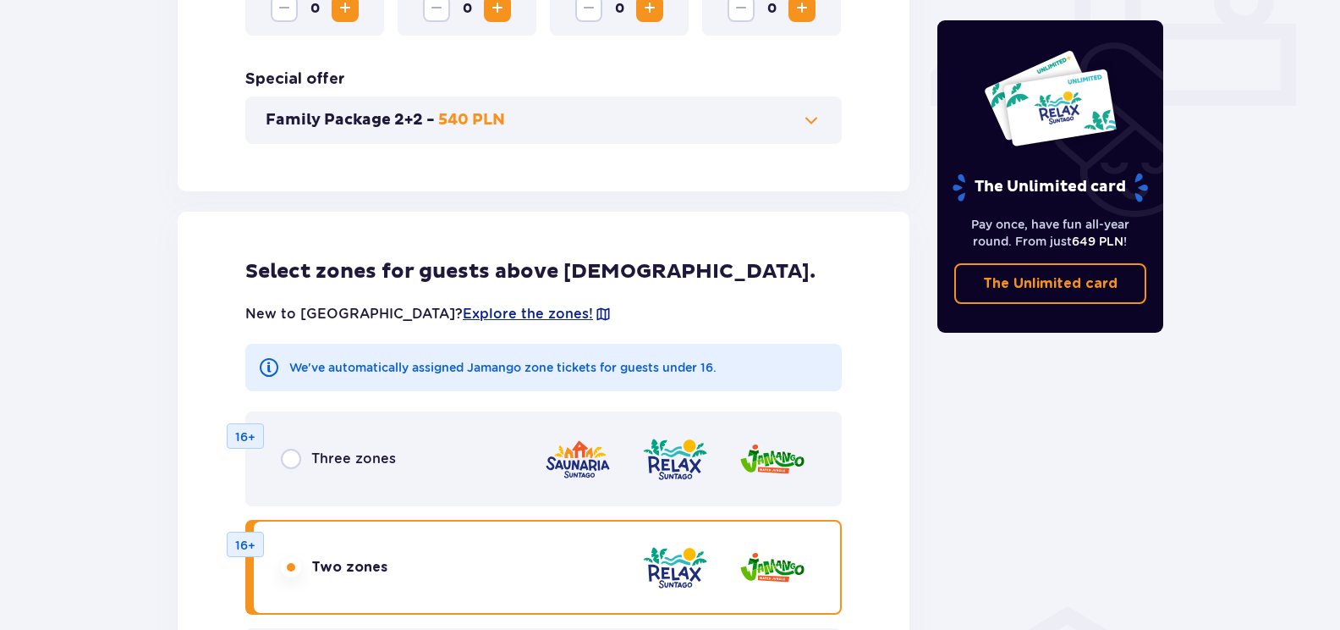
scroll to position [743, 0]
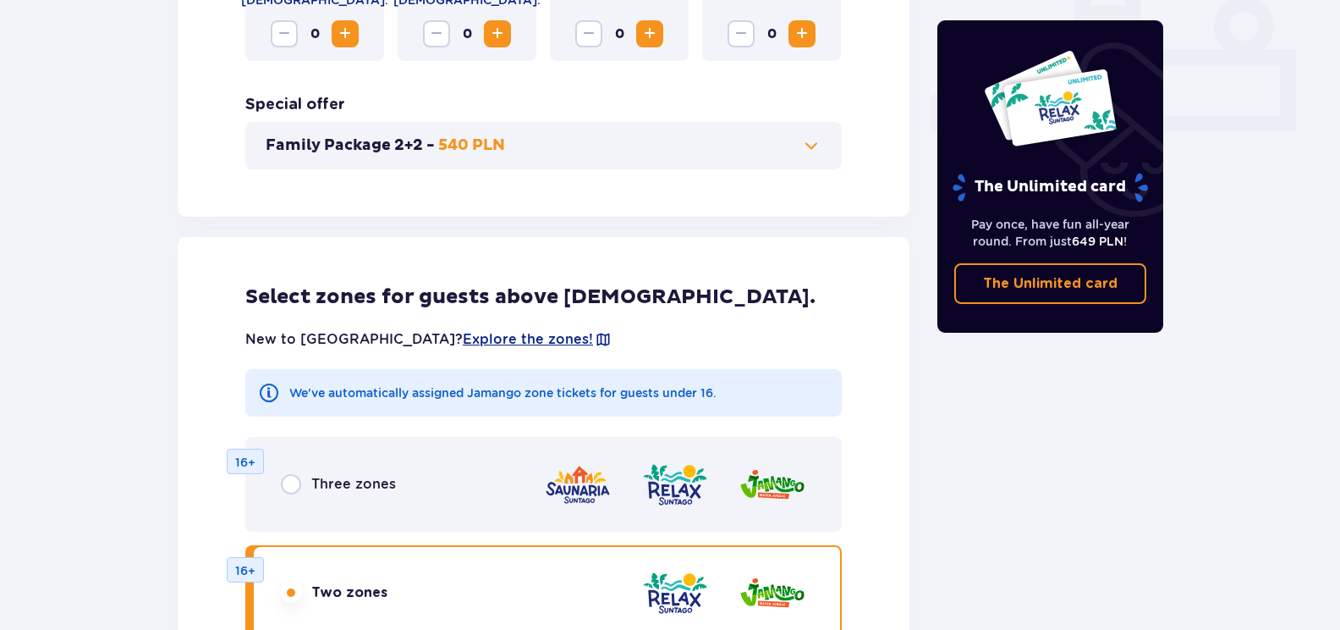
click at [294, 489] on input "radio" at bounding box center [291, 484] width 20 height 20
radio input "true"
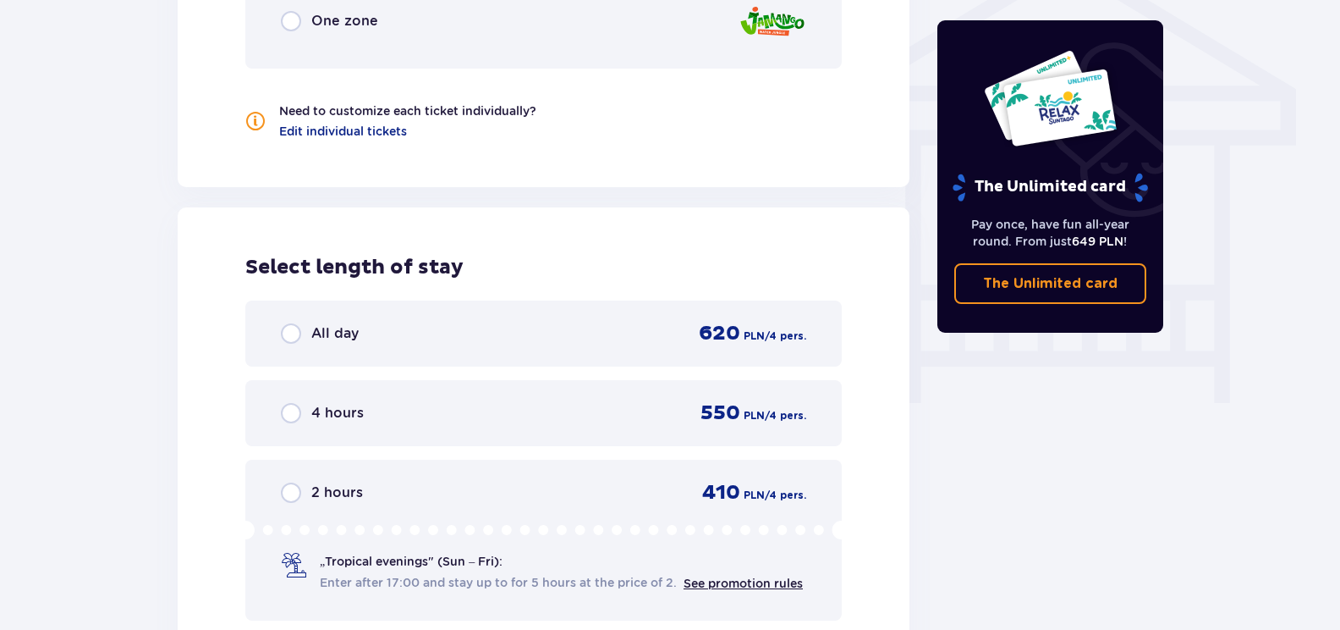
scroll to position [1166, 0]
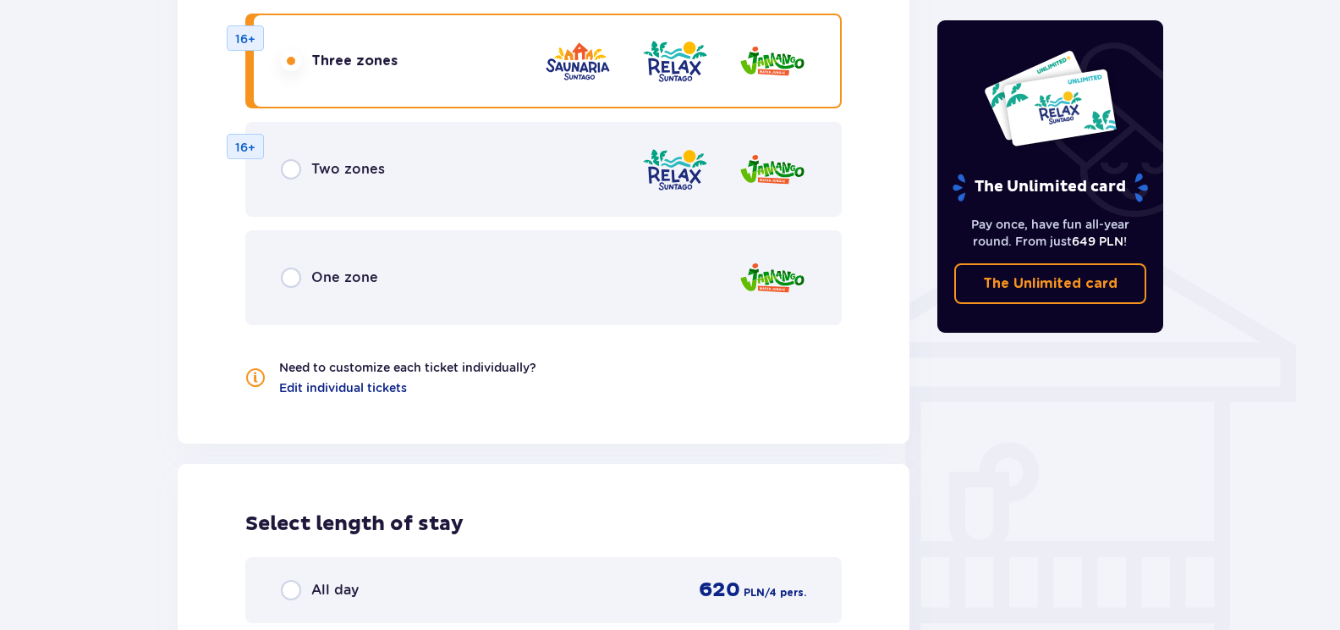
click at [294, 166] on input "radio" at bounding box center [291, 169] width 20 height 20
radio input "true"
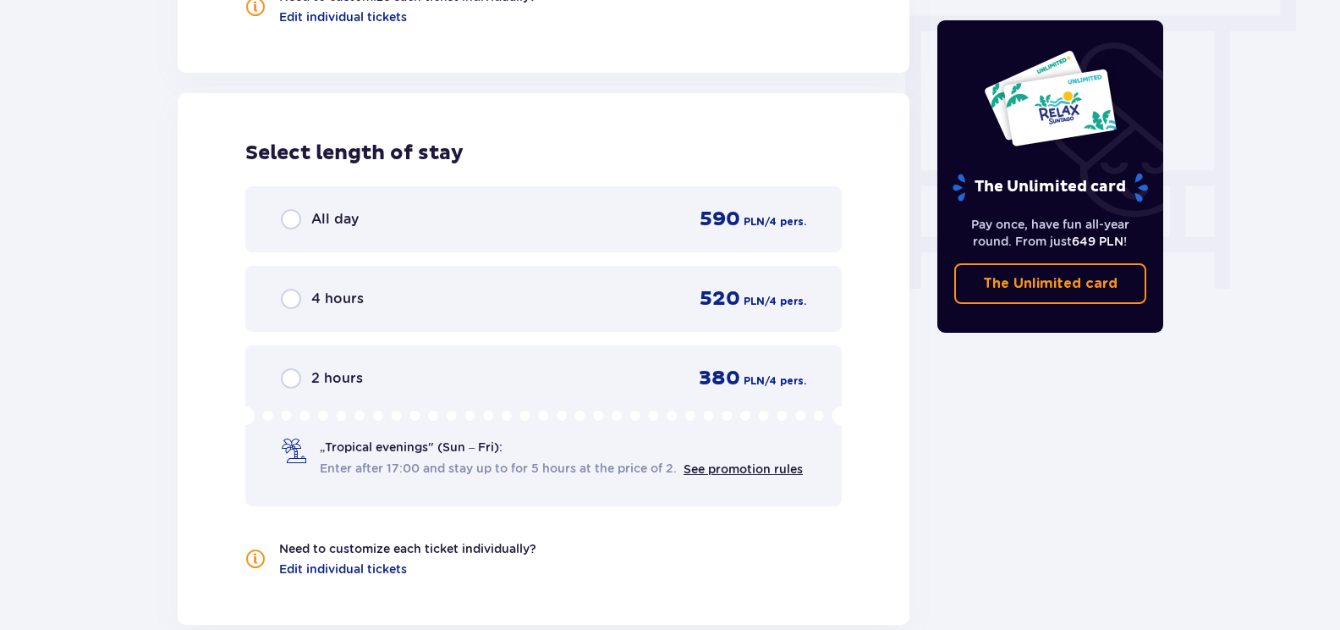
scroll to position [1589, 0]
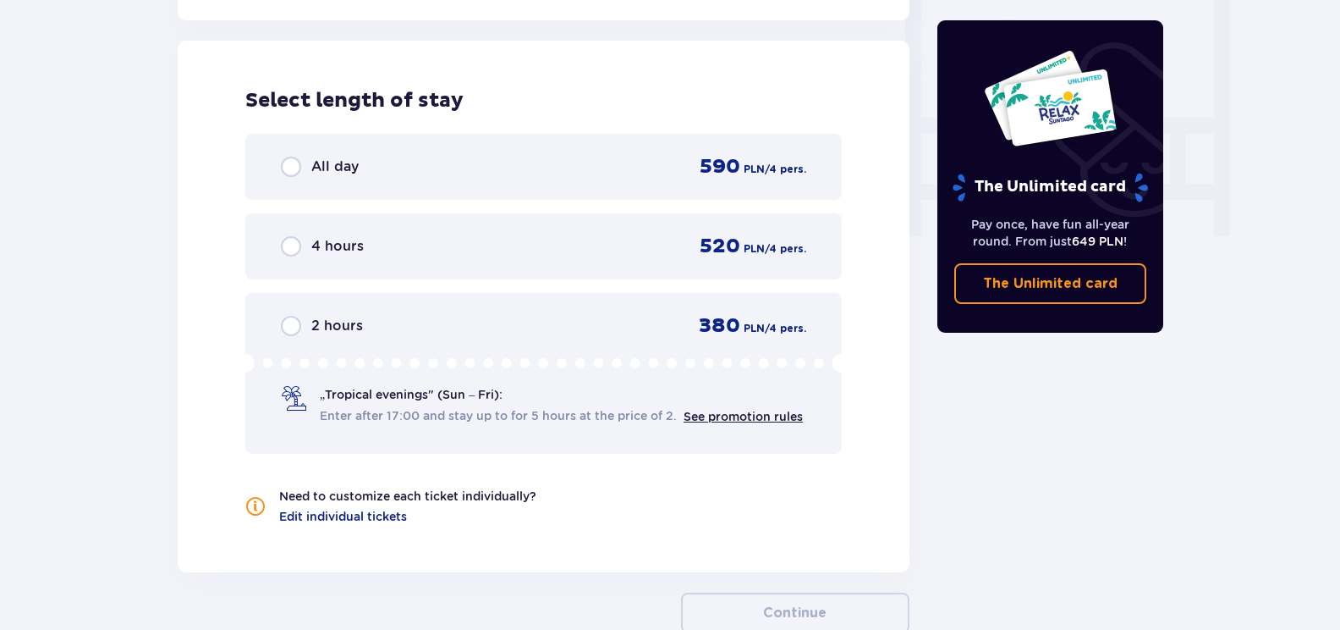
click at [289, 250] on input "radio" at bounding box center [291, 246] width 20 height 20
radio input "true"
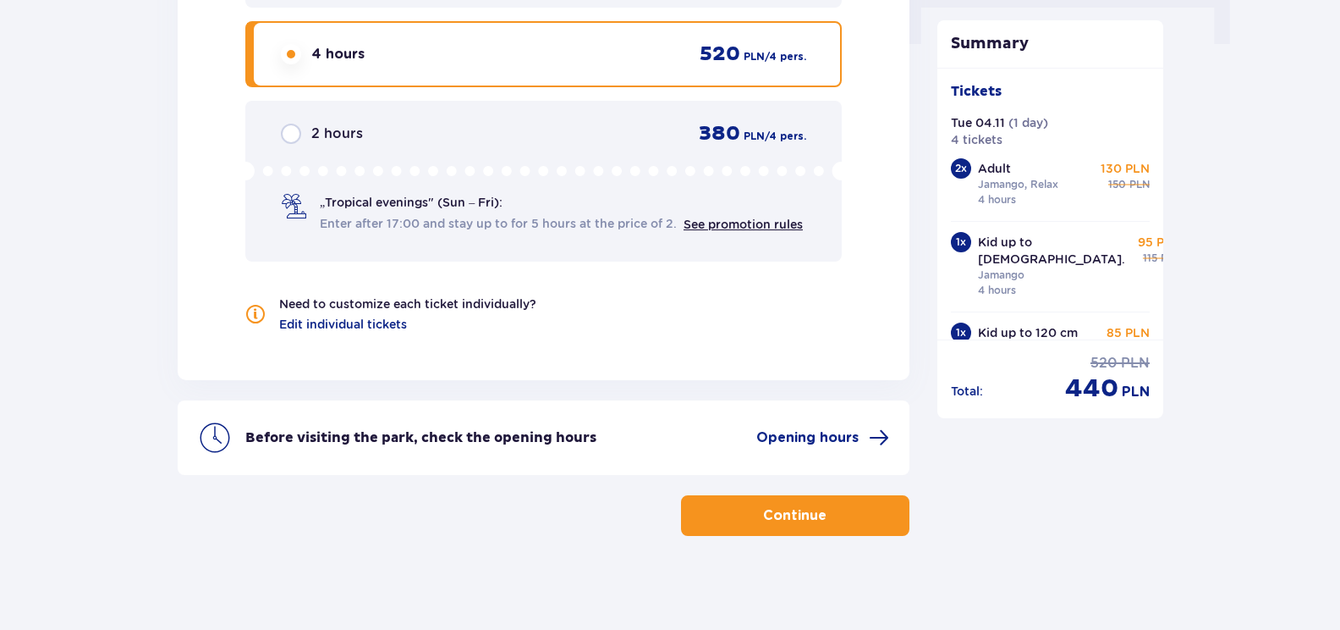
scroll to position [1789, 0]
